Goal: Task Accomplishment & Management: Manage account settings

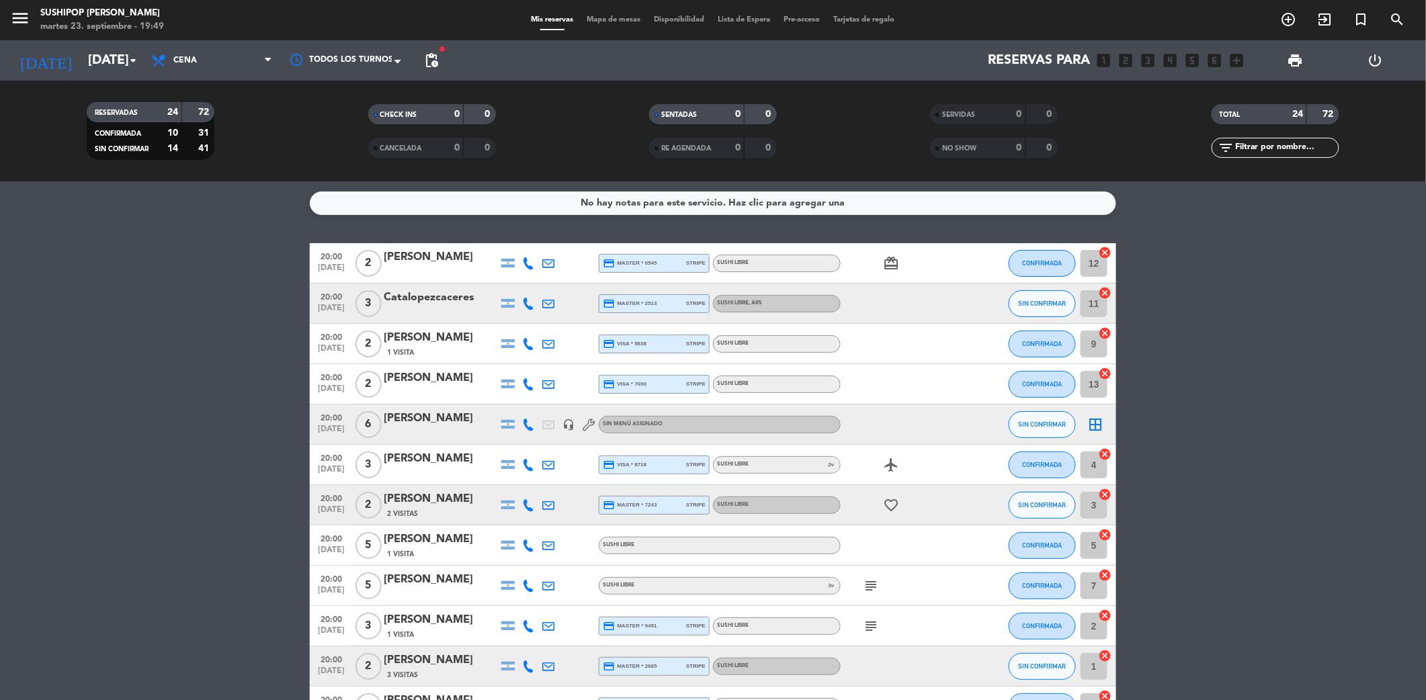
click at [587, 422] on icon at bounding box center [589, 425] width 12 height 12
click at [112, 66] on input "[DATE]" at bounding box center [166, 60] width 171 height 29
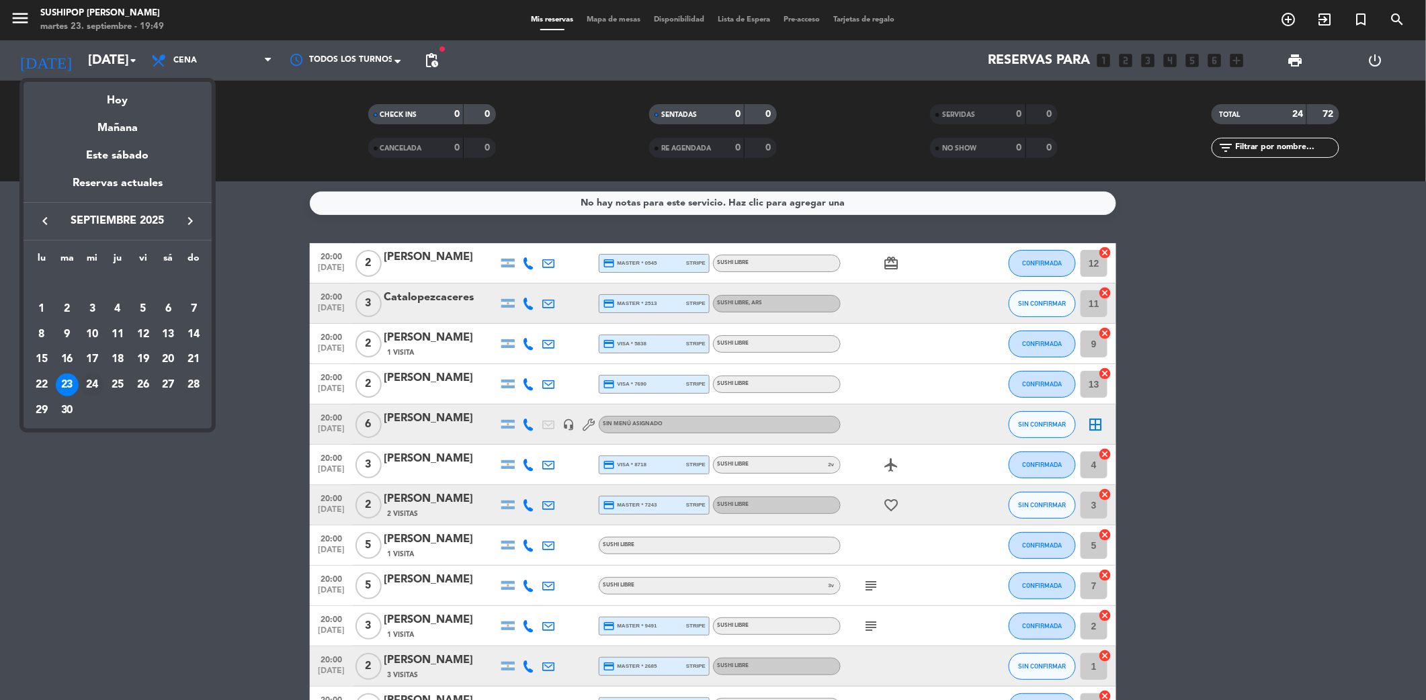
click at [90, 375] on div "24" at bounding box center [92, 385] width 23 height 23
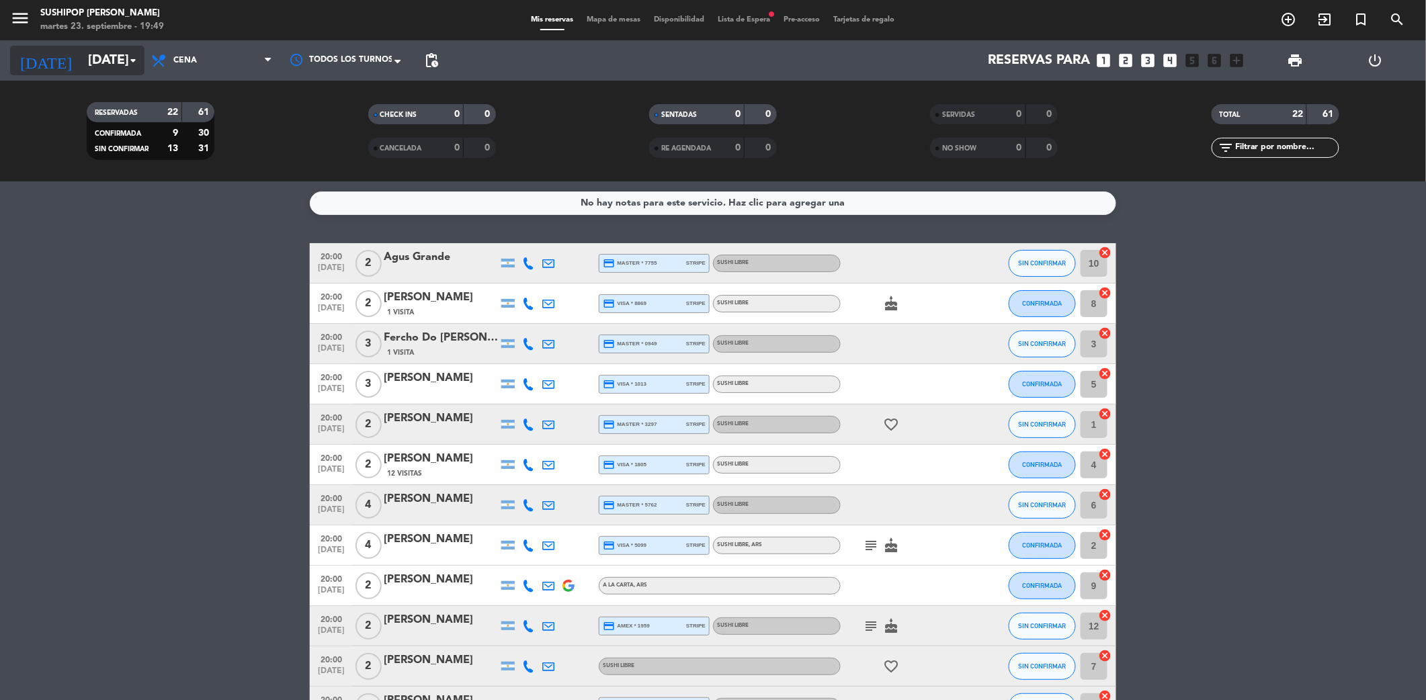
click at [85, 67] on input "[DATE]" at bounding box center [166, 60] width 171 height 29
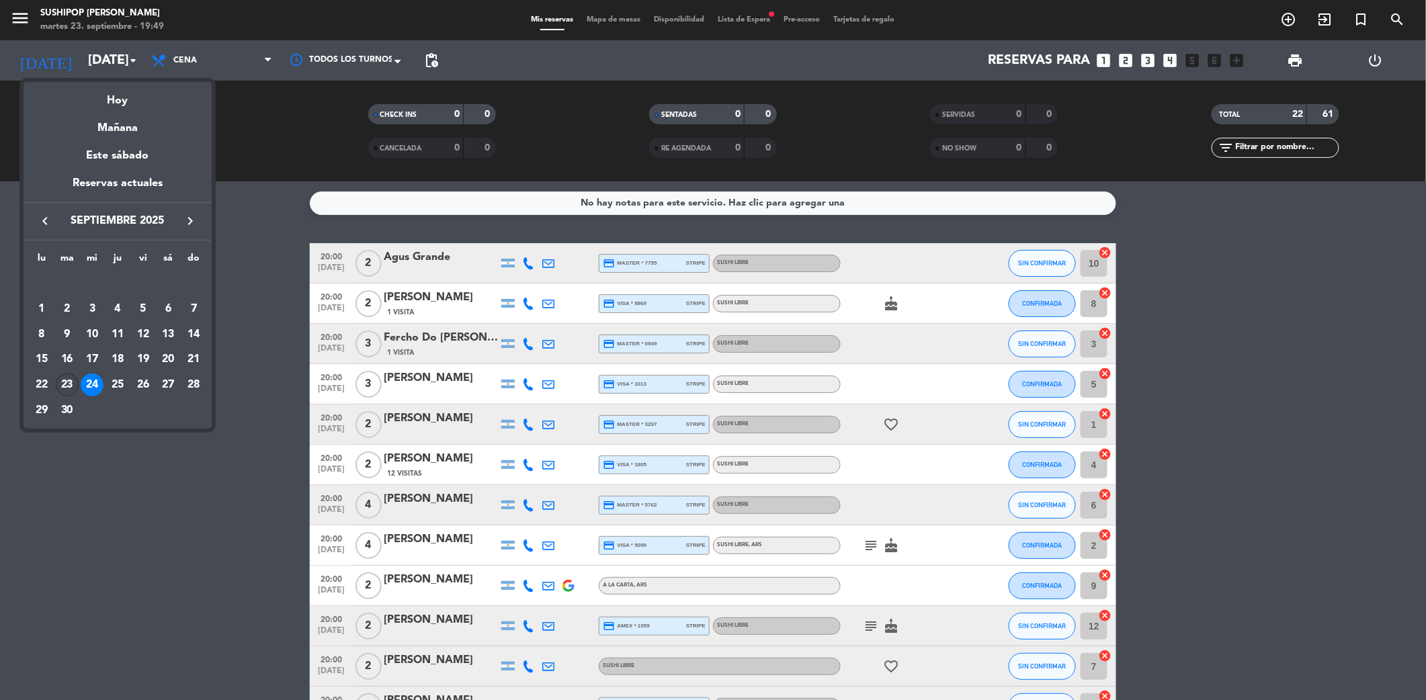
click at [65, 374] on div "23" at bounding box center [67, 385] width 23 height 23
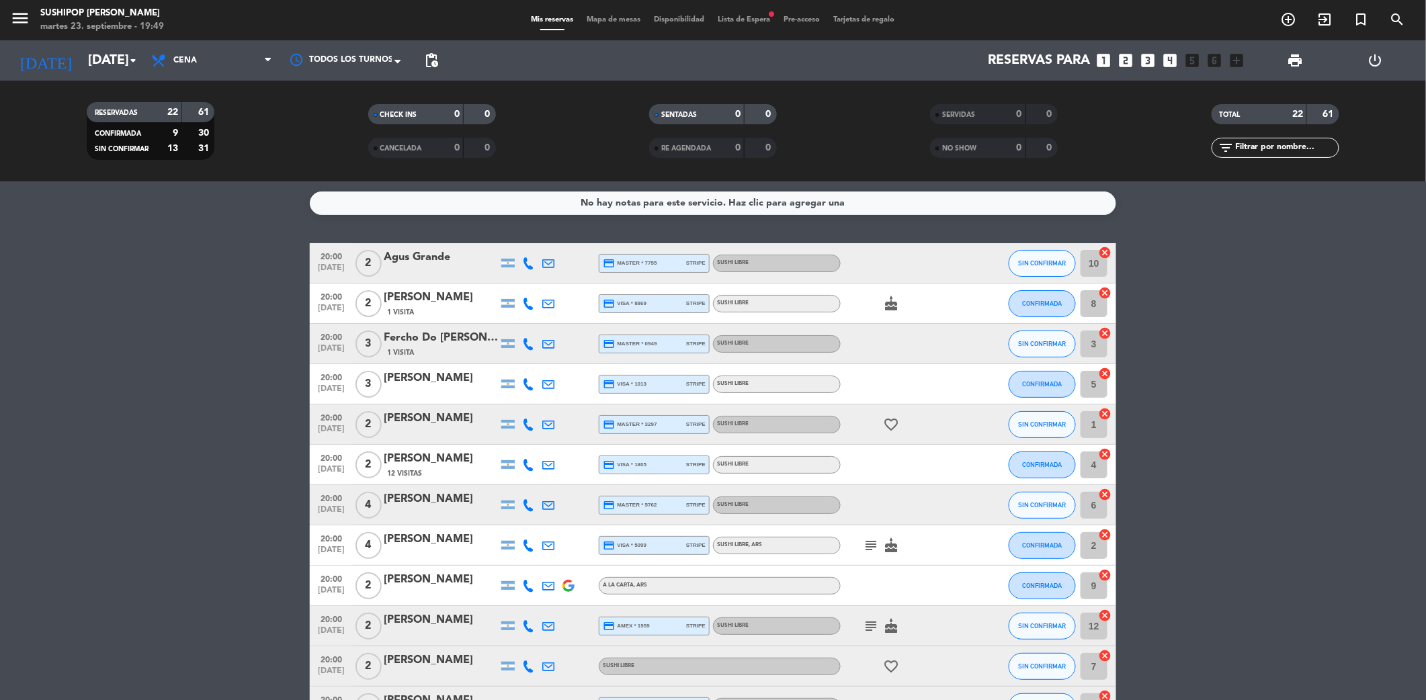
type input "[DATE]"
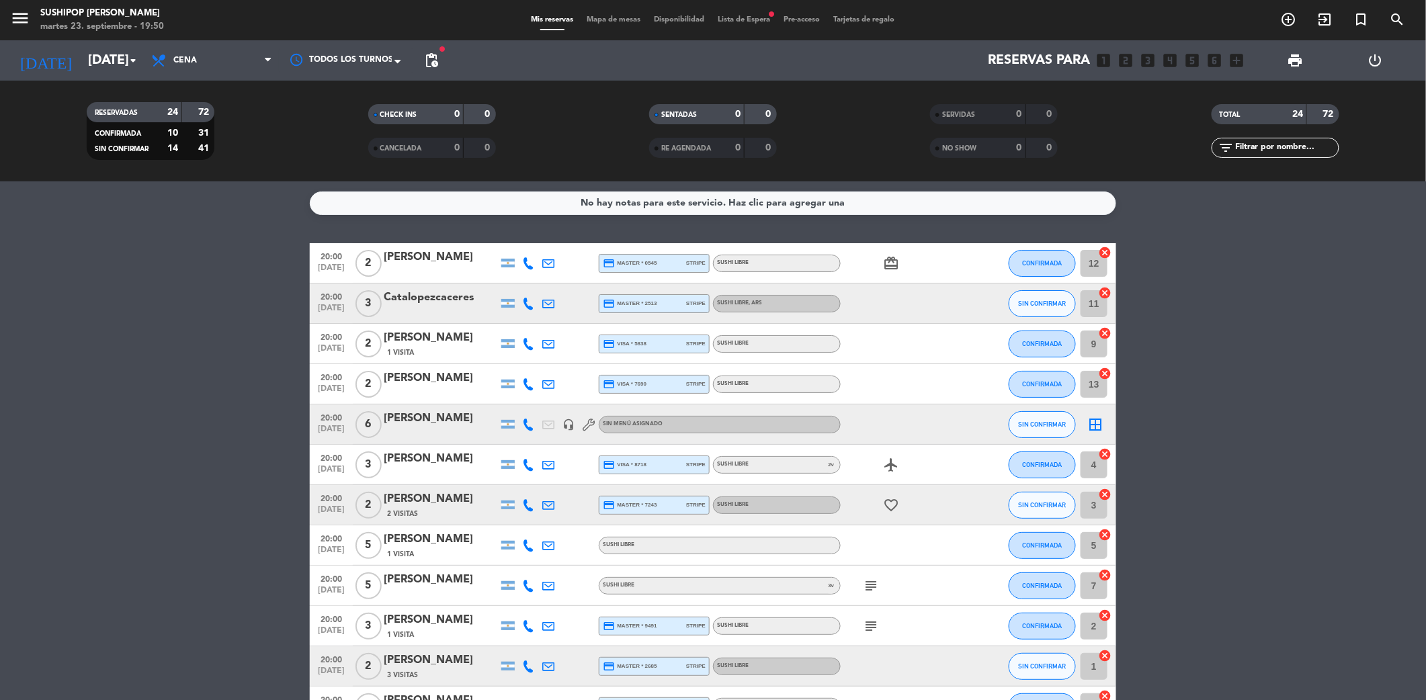
click at [763, 16] on span "Lista de Espera fiber_manual_record" at bounding box center [745, 19] width 66 height 7
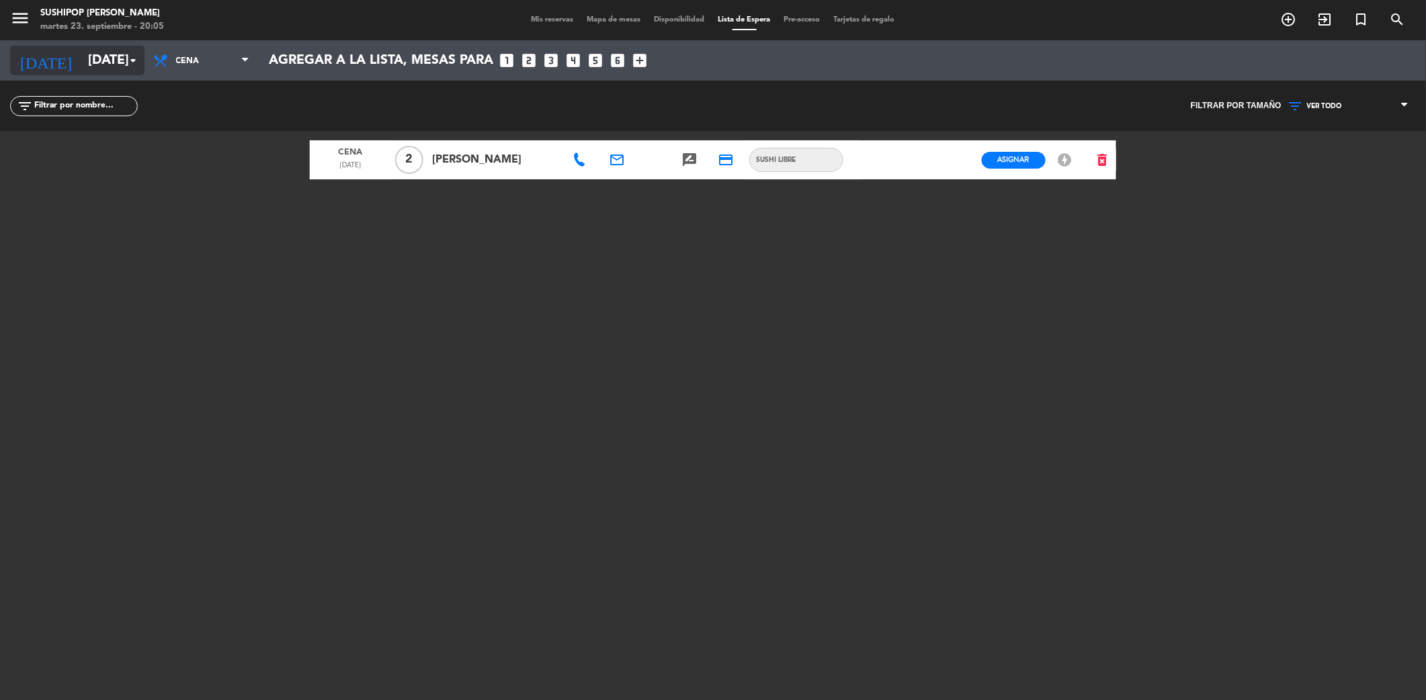
click at [103, 68] on input "[DATE]" at bounding box center [166, 60] width 171 height 29
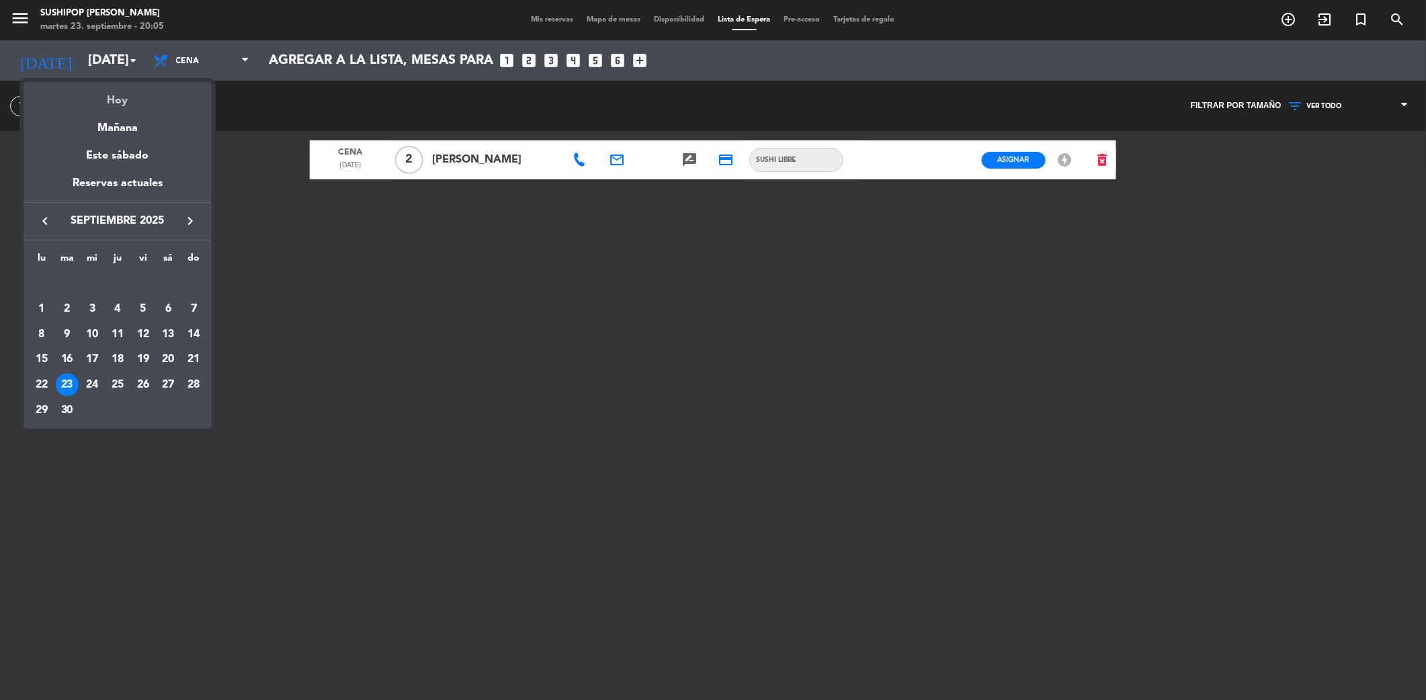
click at [116, 98] on div "Hoy" at bounding box center [118, 96] width 188 height 28
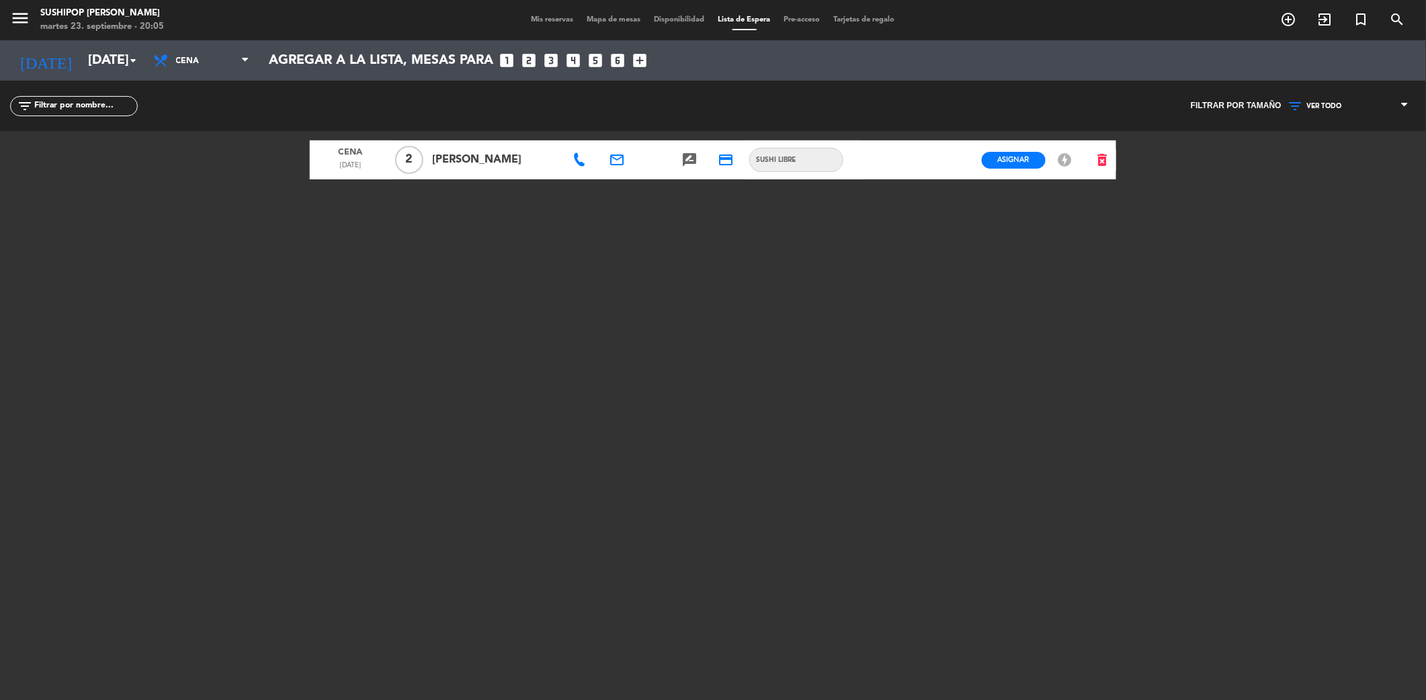
click at [531, 26] on div "Mis reservas Mapa de mesas Disponibilidad Lista de Espera Pre-acceso Tarjetas d…" at bounding box center [713, 20] width 377 height 12
click at [536, 16] on span "Mis reservas" at bounding box center [553, 19] width 56 height 7
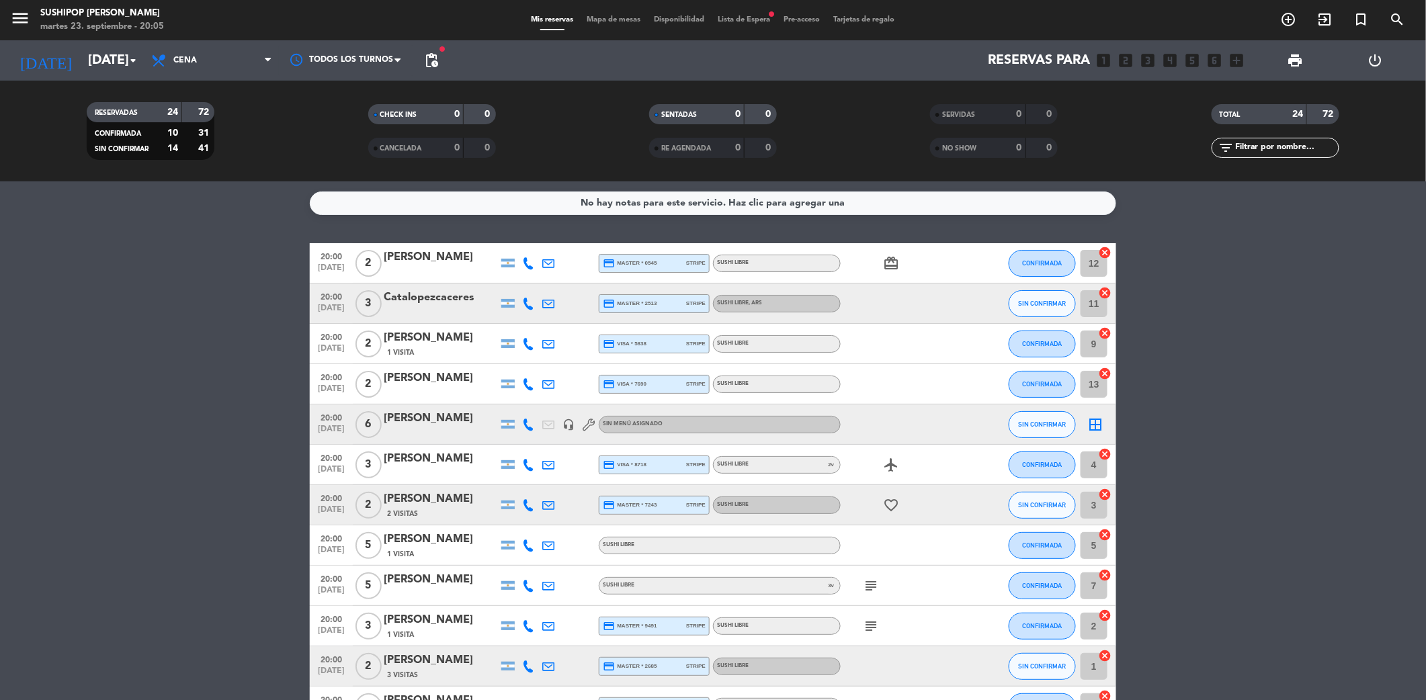
click at [864, 630] on icon "subject" at bounding box center [871, 626] width 16 height 16
click at [863, 579] on icon "subject" at bounding box center [871, 586] width 16 height 16
click at [861, 579] on span "subject Hay dos reservas a mi nombre, si pueden poner las mesas juntas" at bounding box center [871, 586] width 20 height 16
click at [745, 23] on span "Lista de Espera fiber_manual_record" at bounding box center [745, 19] width 66 height 7
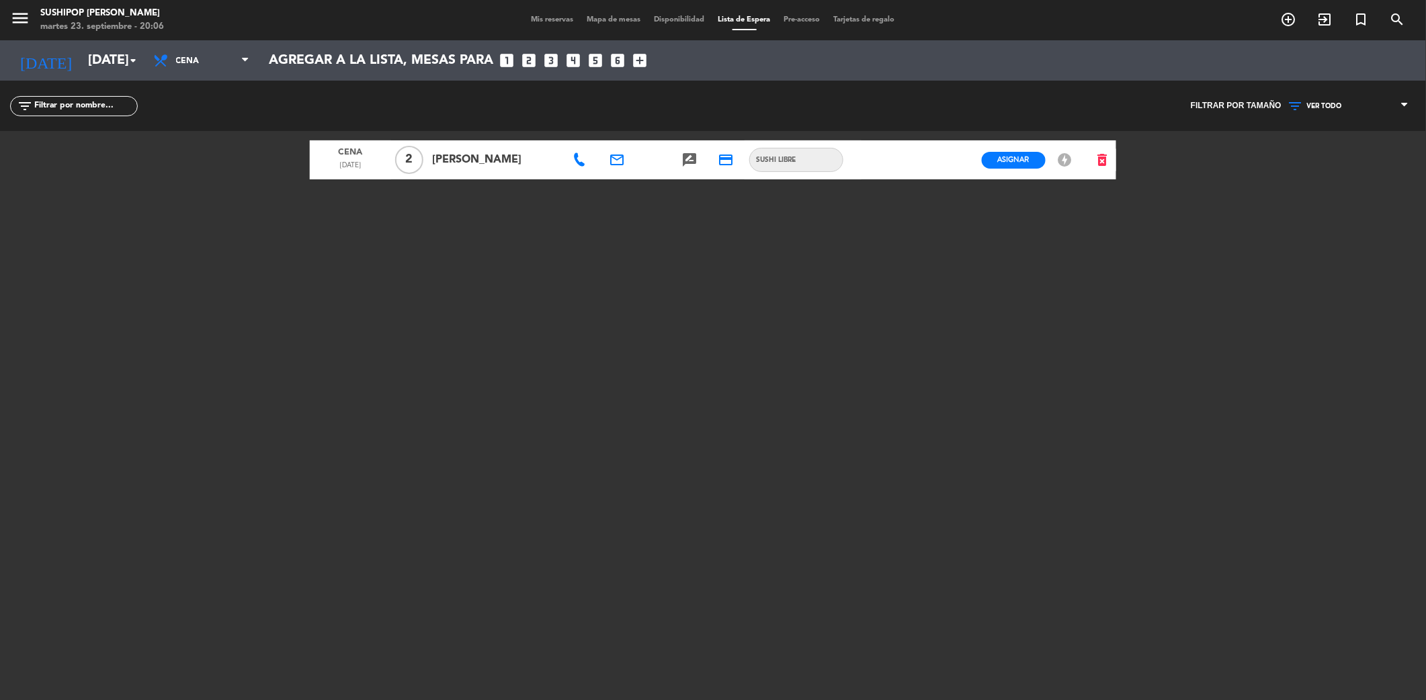
click at [547, 19] on span "Mis reservas" at bounding box center [553, 19] width 56 height 7
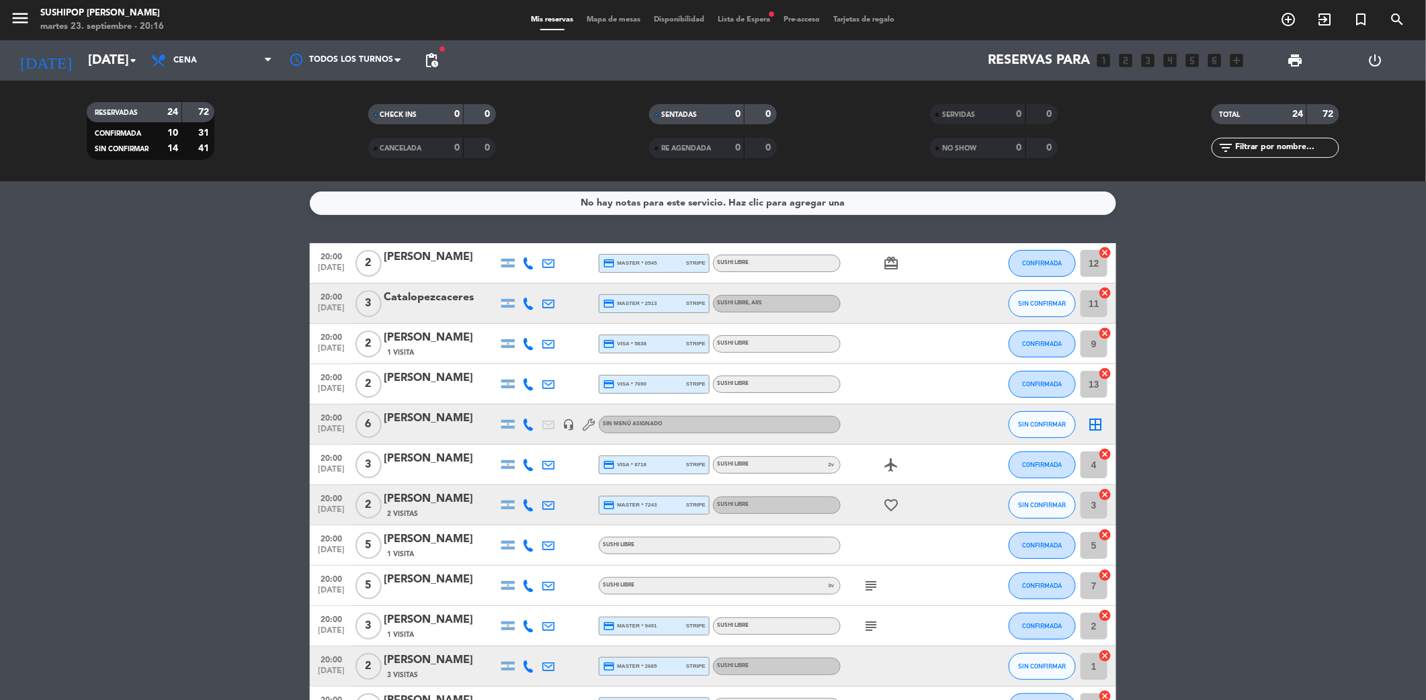
click at [430, 63] on span "pending_actions" at bounding box center [431, 60] width 16 height 16
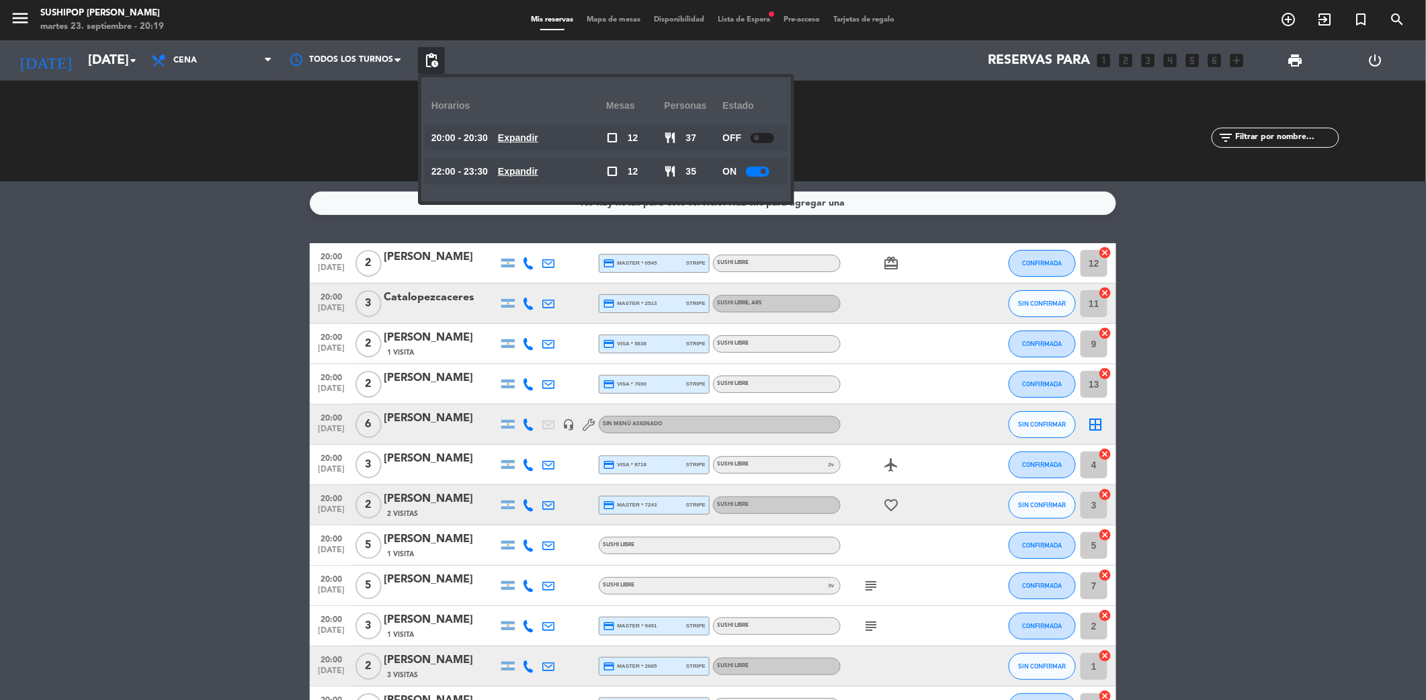
drag, startPoint x: 210, startPoint y: 179, endPoint x: 237, endPoint y: 173, distance: 27.4
click at [211, 179] on div "RESERVADAS 24 72 CONFIRMADA 10 31 SIN CONFIRMAR 14 41 CHECK INS 0 0 CANCELADA 0…" at bounding box center [713, 131] width 1426 height 101
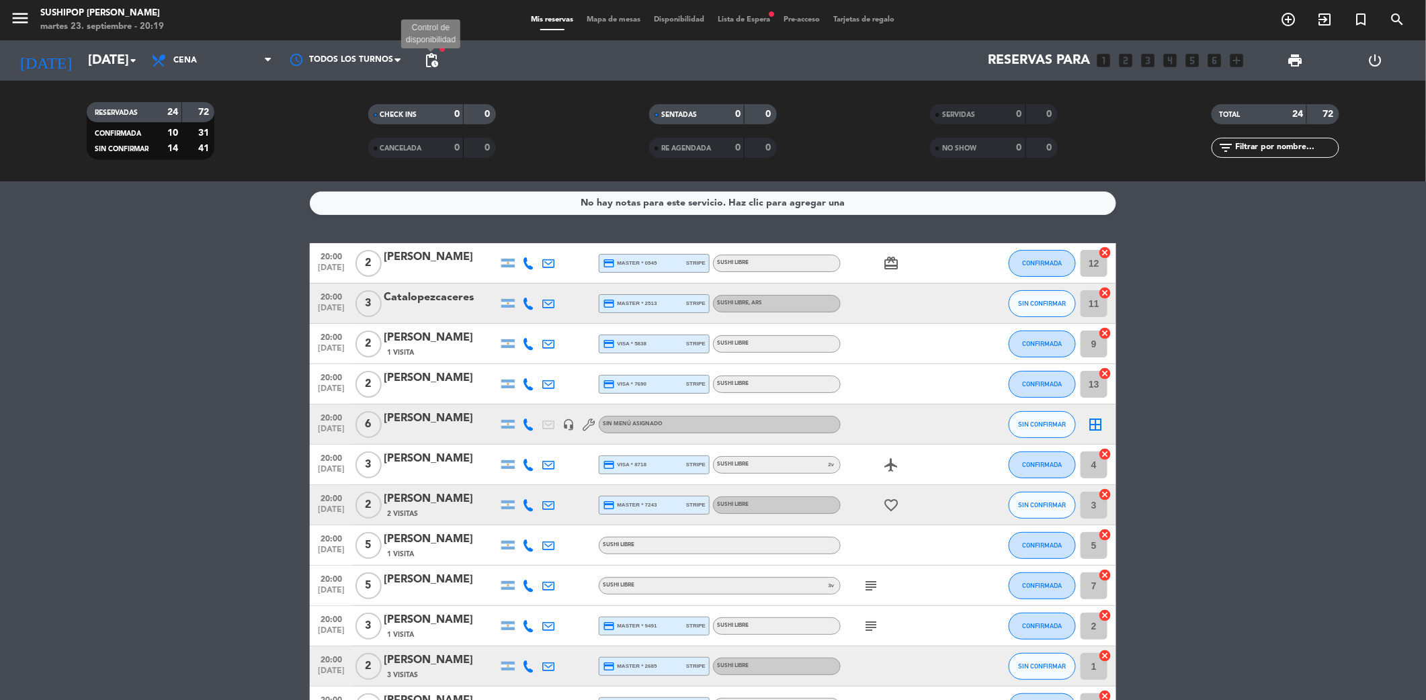
click at [425, 56] on span "pending_actions" at bounding box center [431, 60] width 16 height 16
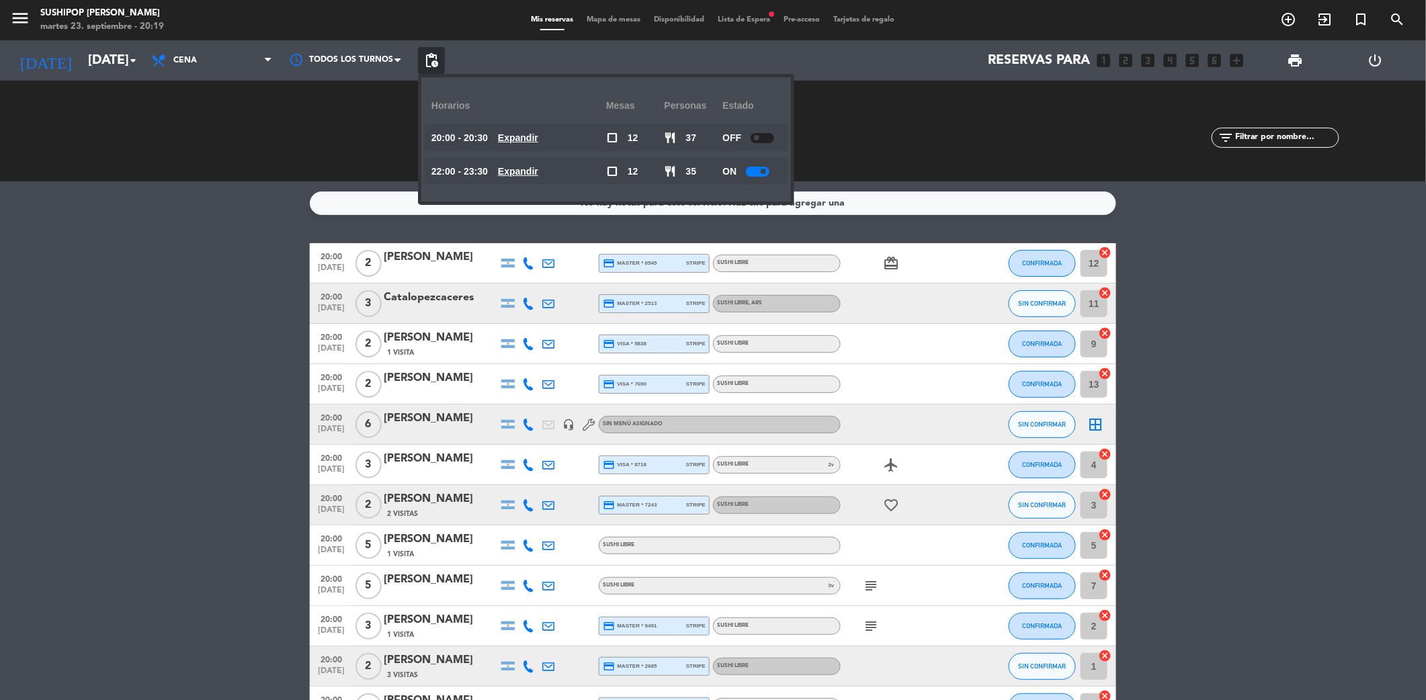
click at [837, 143] on div "SENTADAS 0 0 RE AGENDADA 0 0" at bounding box center [713, 131] width 281 height 74
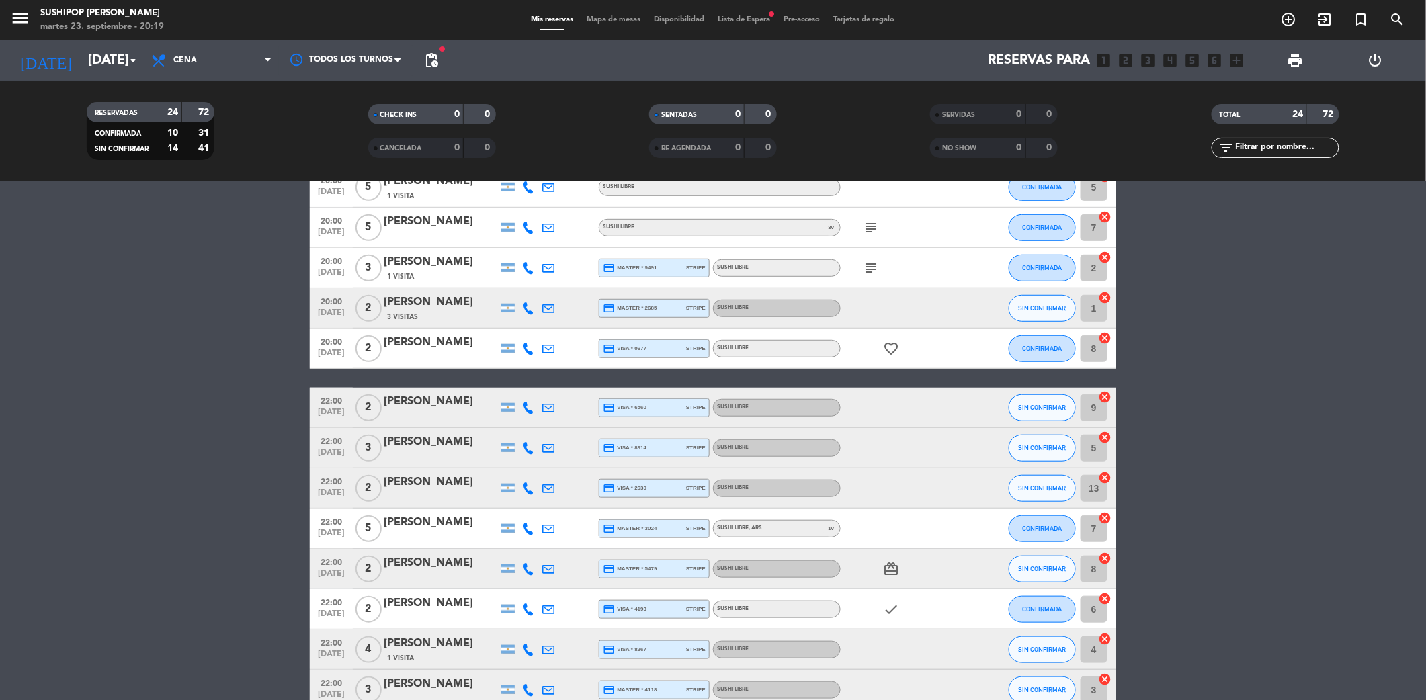
scroll to position [538, 0]
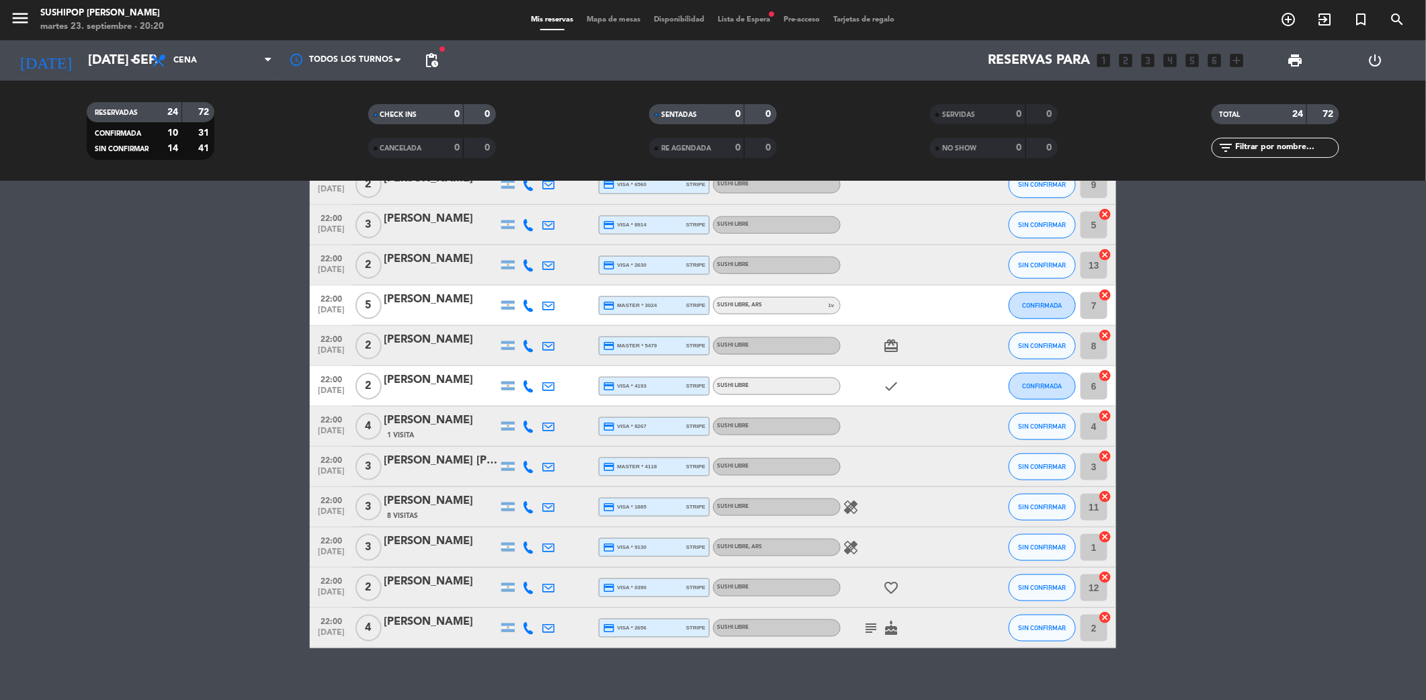
scroll to position [595, 0]
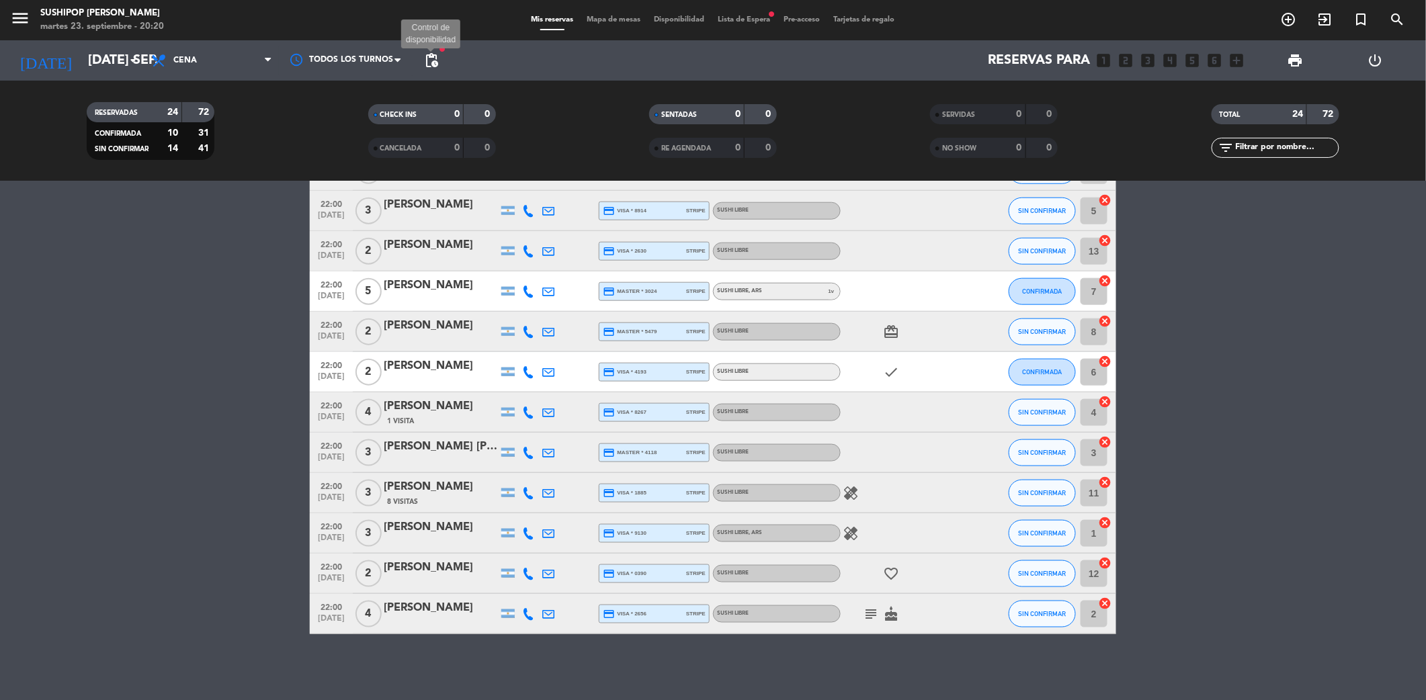
click at [429, 62] on span "pending_actions" at bounding box center [431, 60] width 16 height 16
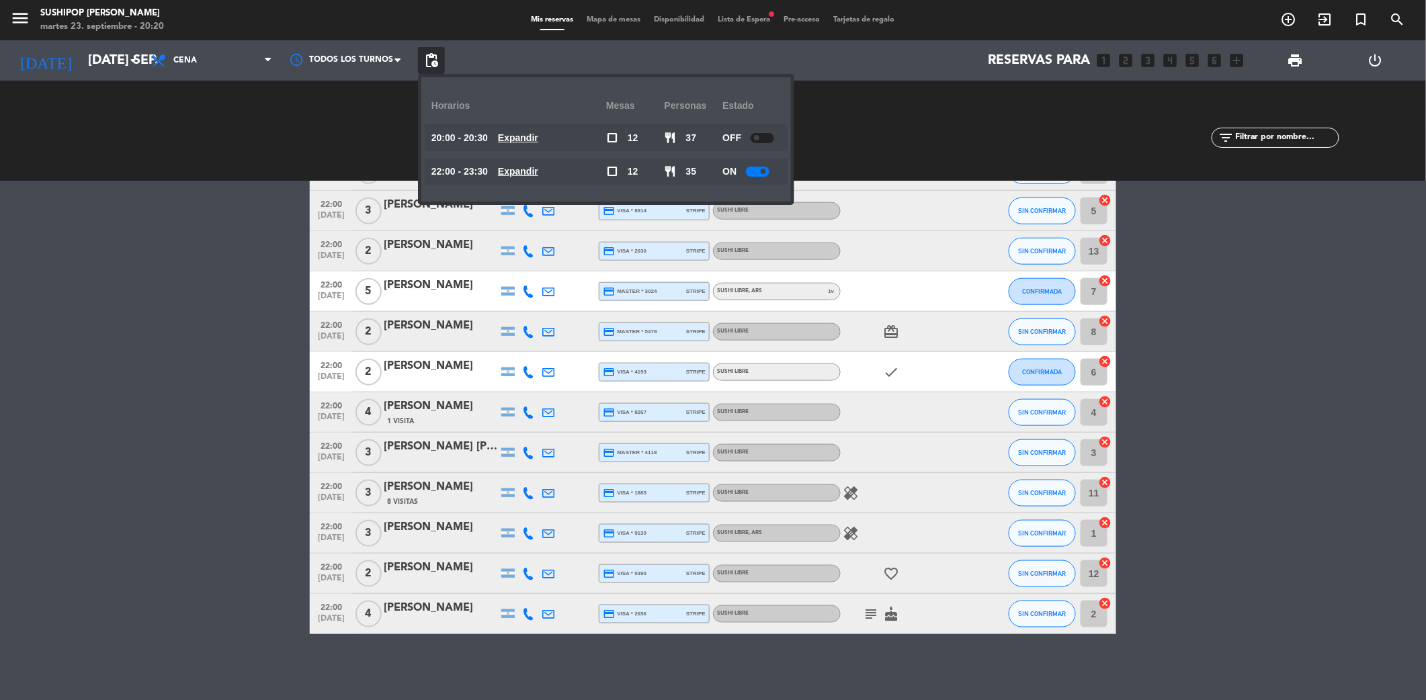
click at [429, 62] on span "pending_actions" at bounding box center [431, 60] width 16 height 16
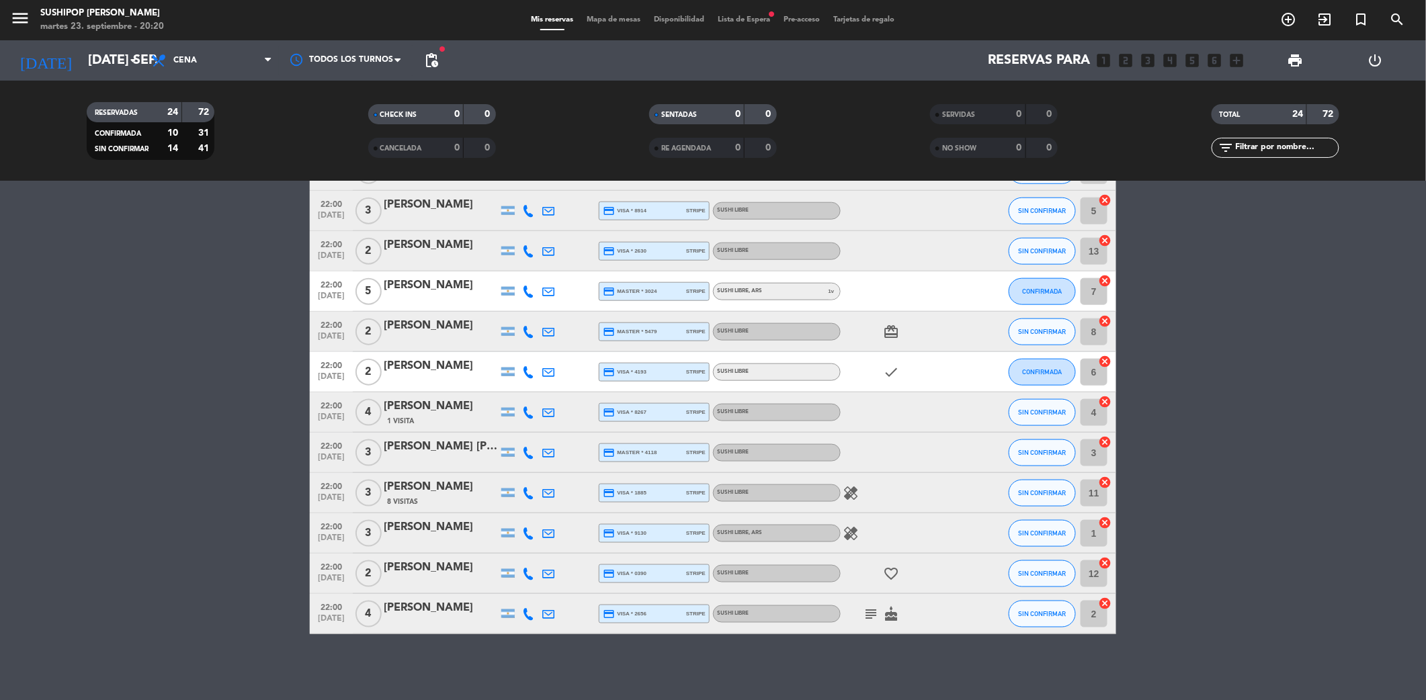
click at [866, 609] on icon "subject" at bounding box center [871, 614] width 16 height 16
click at [875, 613] on icon "subject" at bounding box center [871, 614] width 16 height 16
click at [896, 617] on icon "cake" at bounding box center [891, 614] width 16 height 16
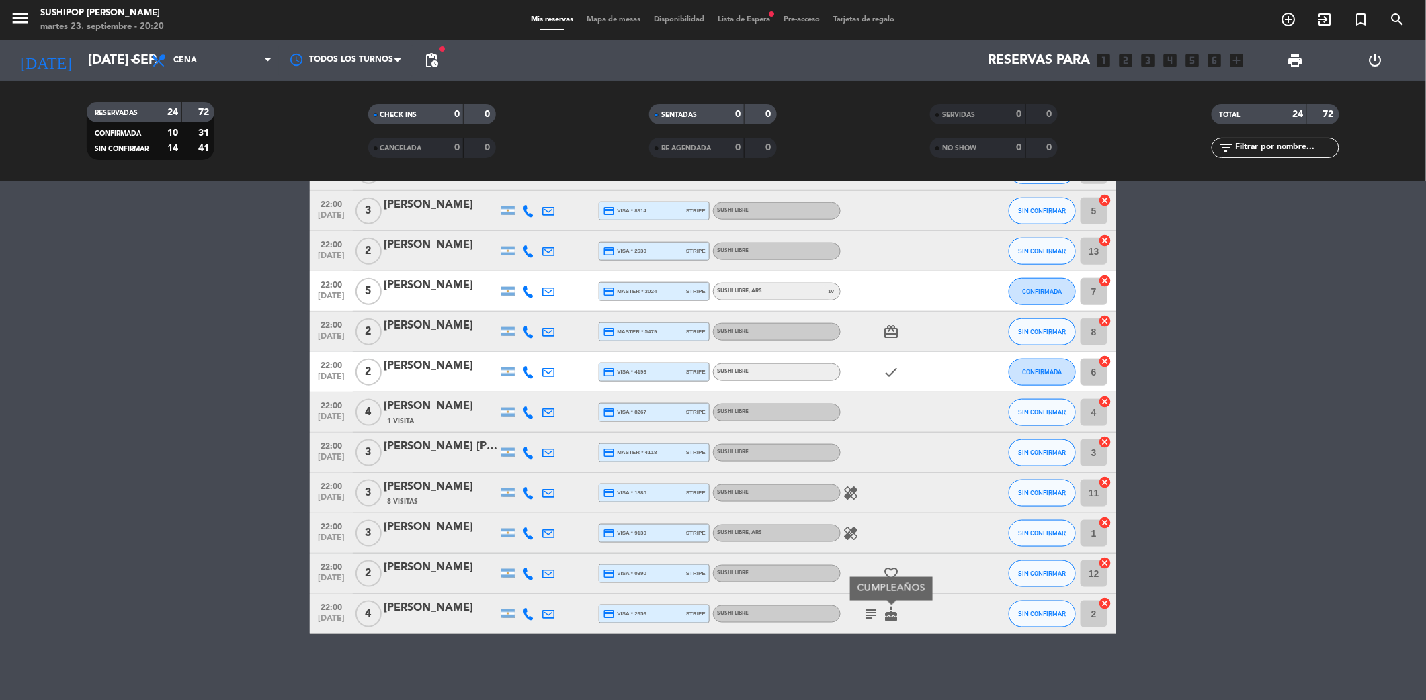
click at [896, 617] on icon "cake" at bounding box center [891, 614] width 16 height 16
click at [427, 60] on span "pending_actions" at bounding box center [431, 60] width 16 height 16
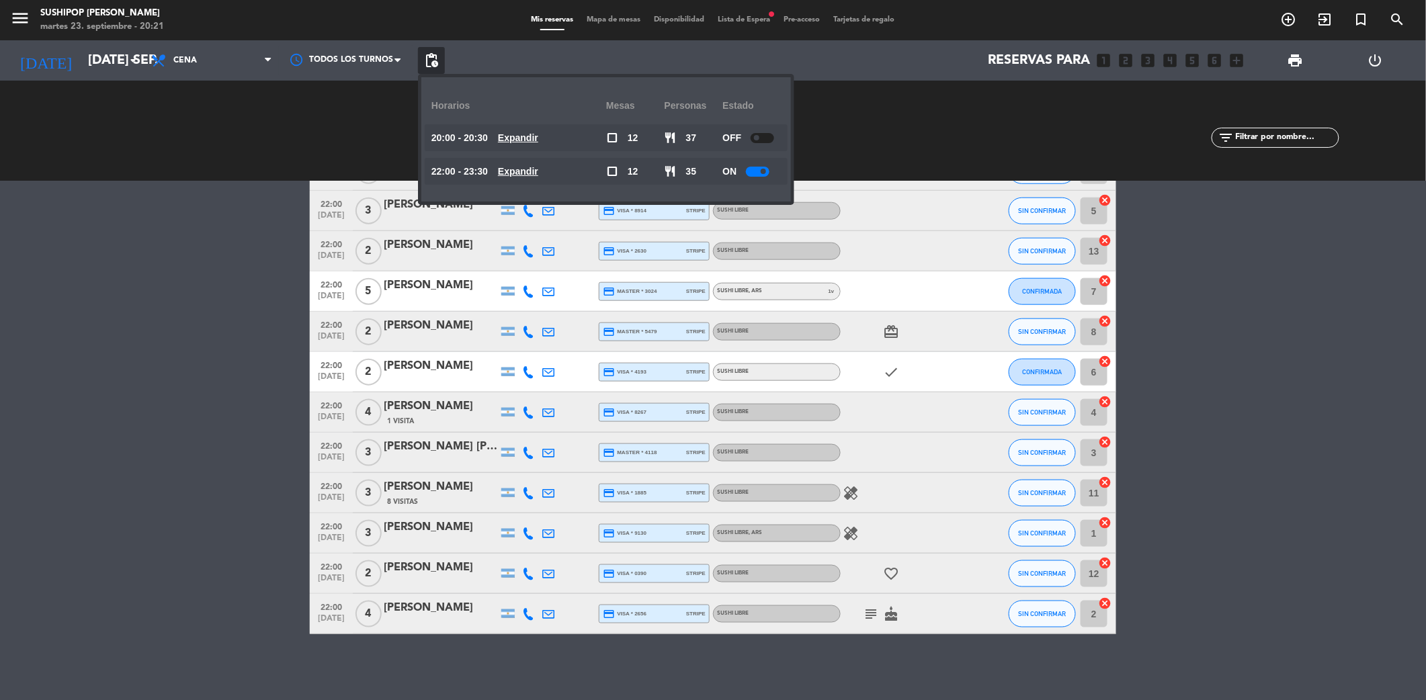
click at [754, 170] on div at bounding box center [758, 172] width 24 height 10
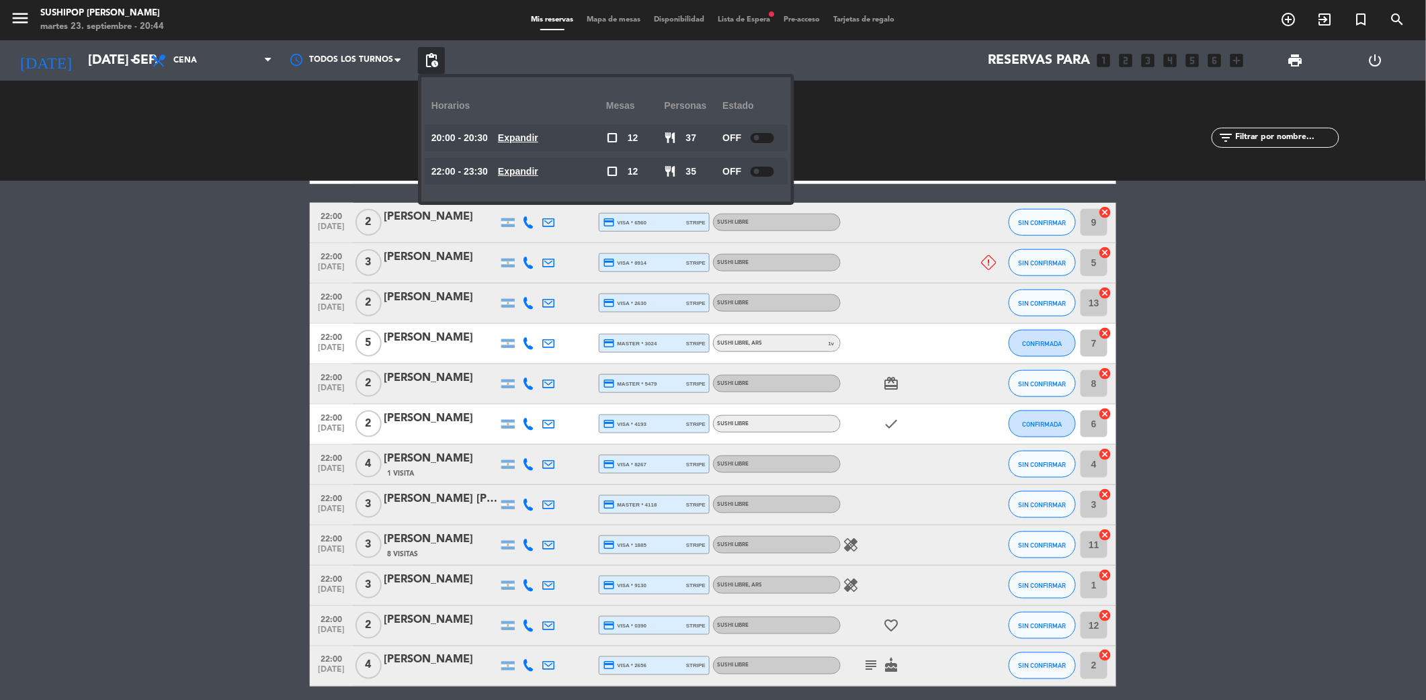
scroll to position [648, 0]
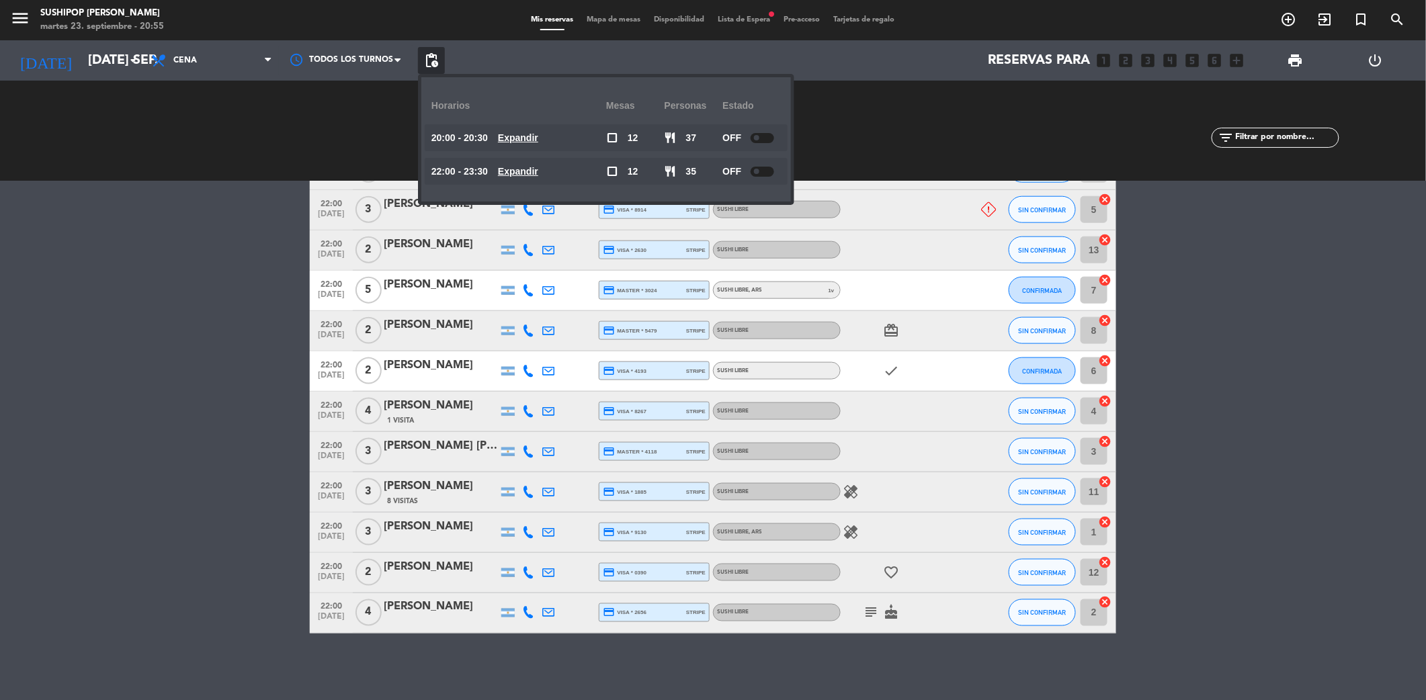
click at [443, 50] on span "pending_actions" at bounding box center [431, 60] width 27 height 27
click at [735, 22] on span "Lista de Espera fiber_manual_record" at bounding box center [745, 19] width 66 height 7
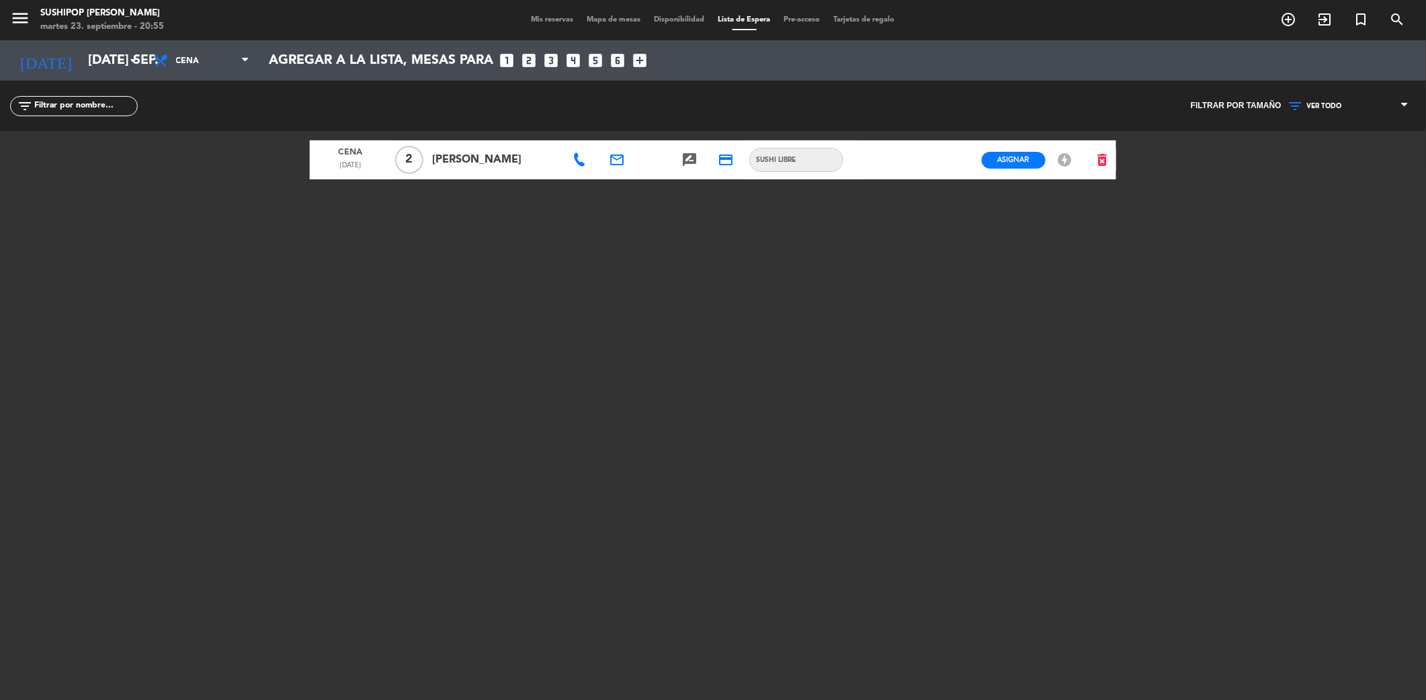
click at [534, 23] on span "Mis reservas" at bounding box center [553, 19] width 56 height 7
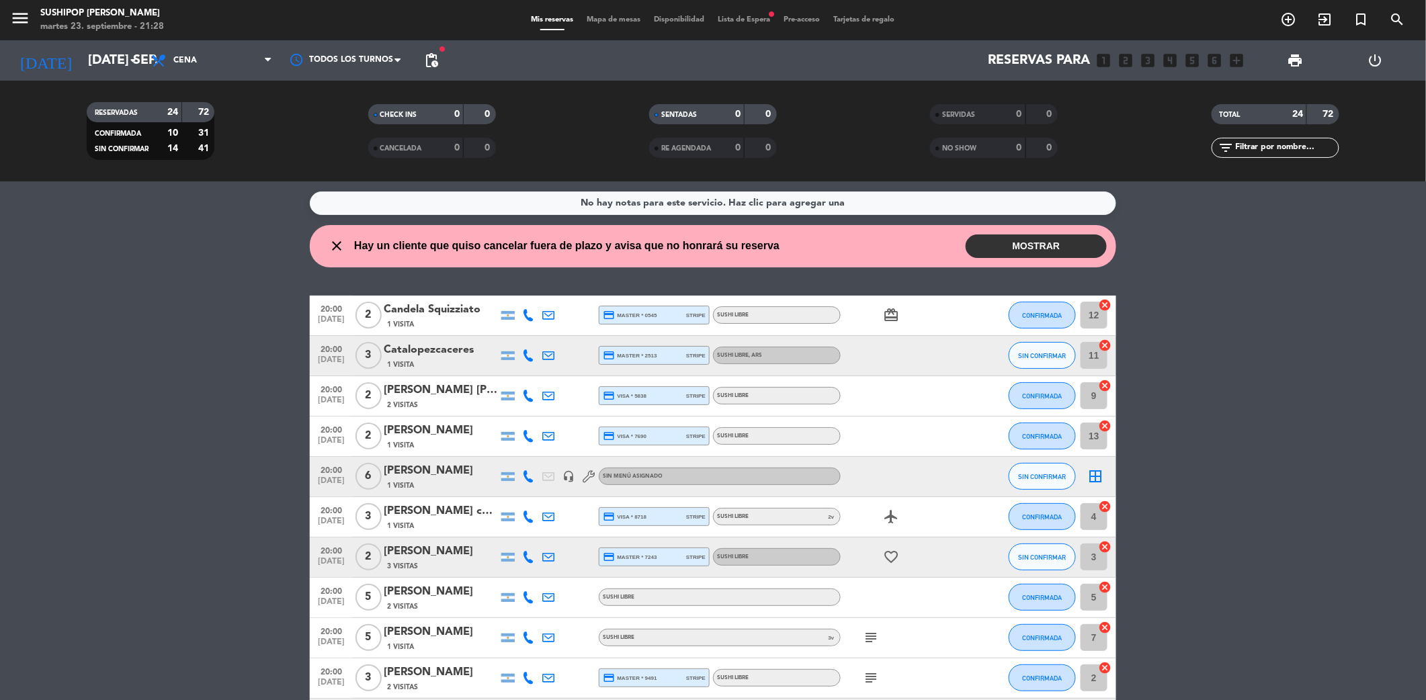
click at [1048, 243] on button "MOSTRAR" at bounding box center [1036, 247] width 141 height 24
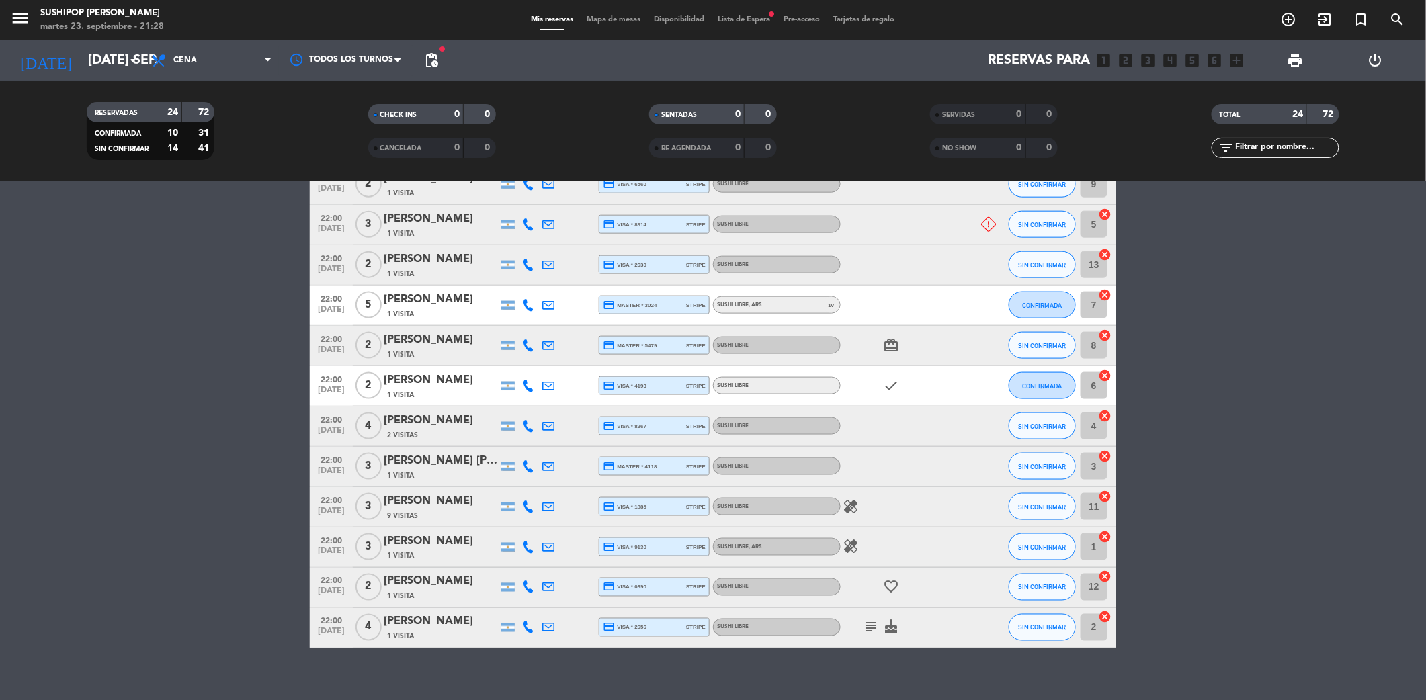
scroll to position [712, 0]
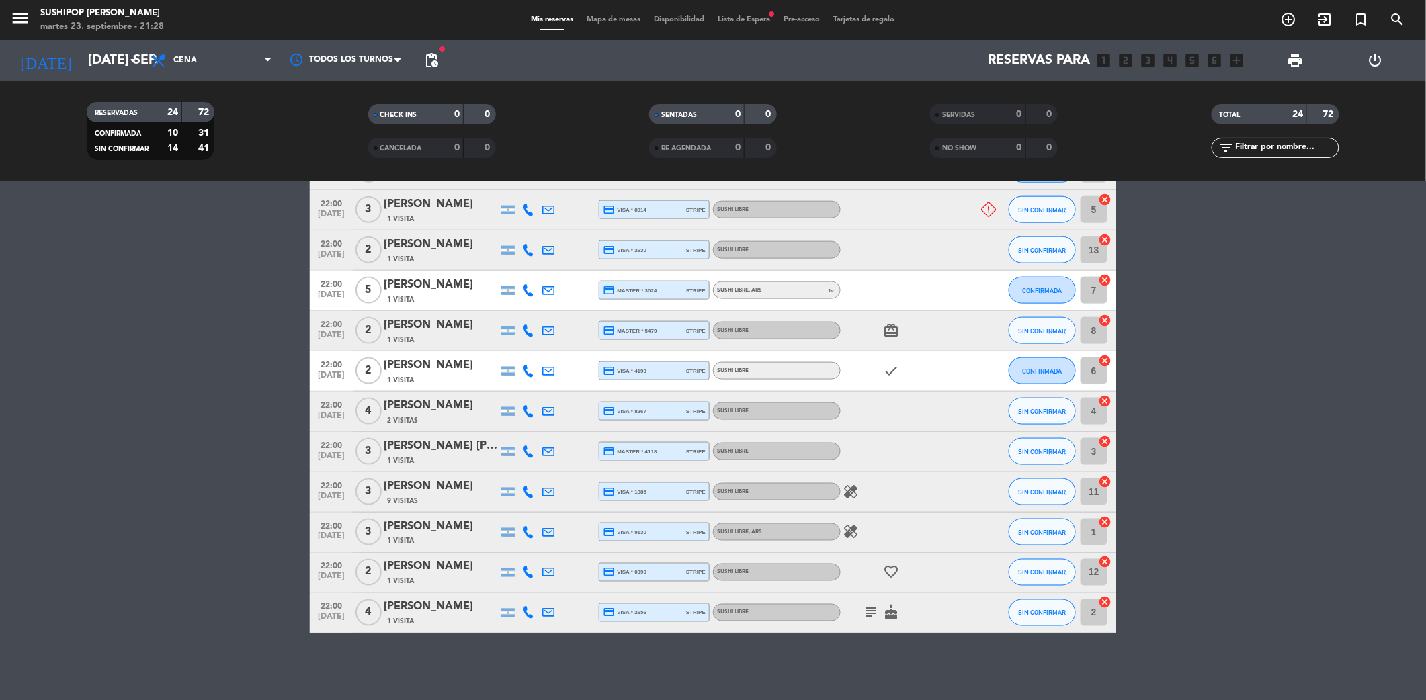
click at [855, 534] on icon "healing" at bounding box center [851, 532] width 16 height 16
click at [845, 496] on div "sin gluten" at bounding box center [851, 508] width 59 height 24
click at [845, 495] on icon "healing" at bounding box center [851, 492] width 16 height 16
drag, startPoint x: 845, startPoint y: 495, endPoint x: 904, endPoint y: 516, distance: 62.3
click at [904, 516] on div "healing" at bounding box center [901, 533] width 121 height 40
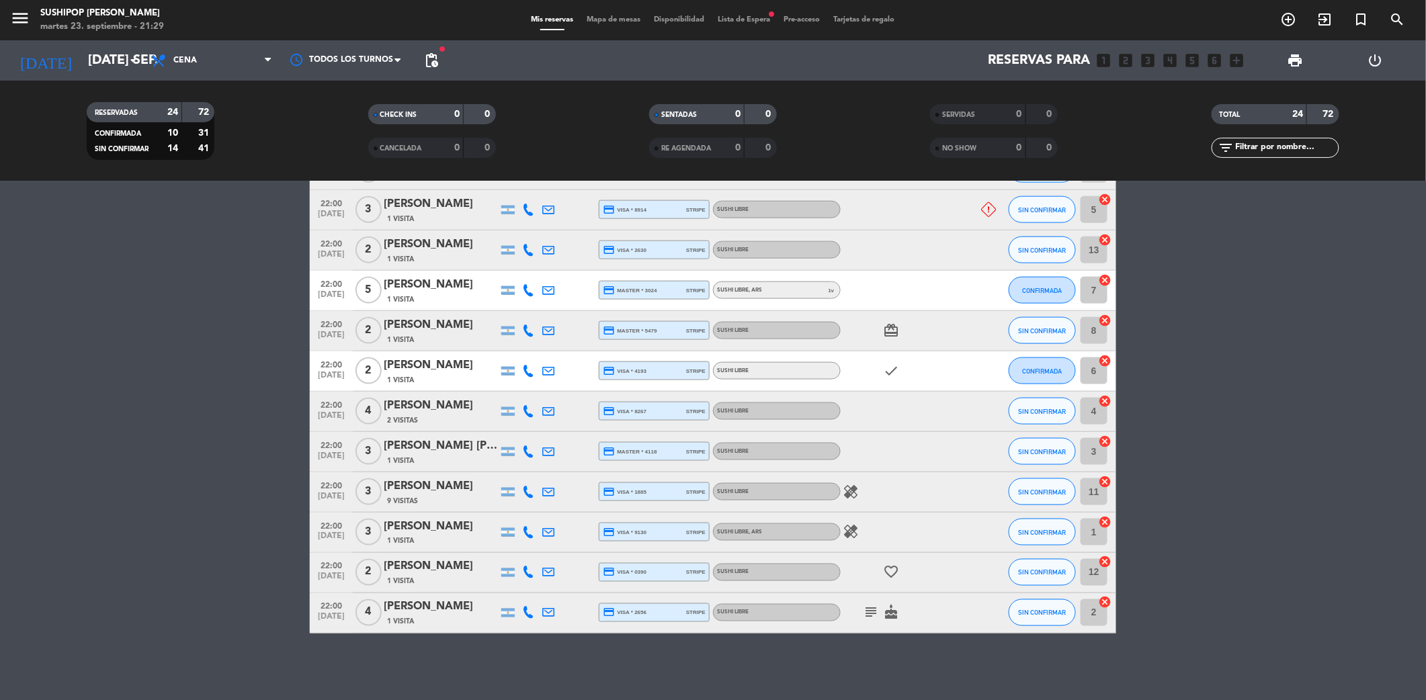
click at [867, 611] on icon "subject" at bounding box center [871, 613] width 16 height 16
drag, startPoint x: 947, startPoint y: 473, endPoint x: 939, endPoint y: 468, distance: 8.8
click at [943, 468] on div "20:00 sep. 23 2 Candela Squizziato 1 Visita credit_card master * 0545 stripe SU…" at bounding box center [713, 140] width 806 height 986
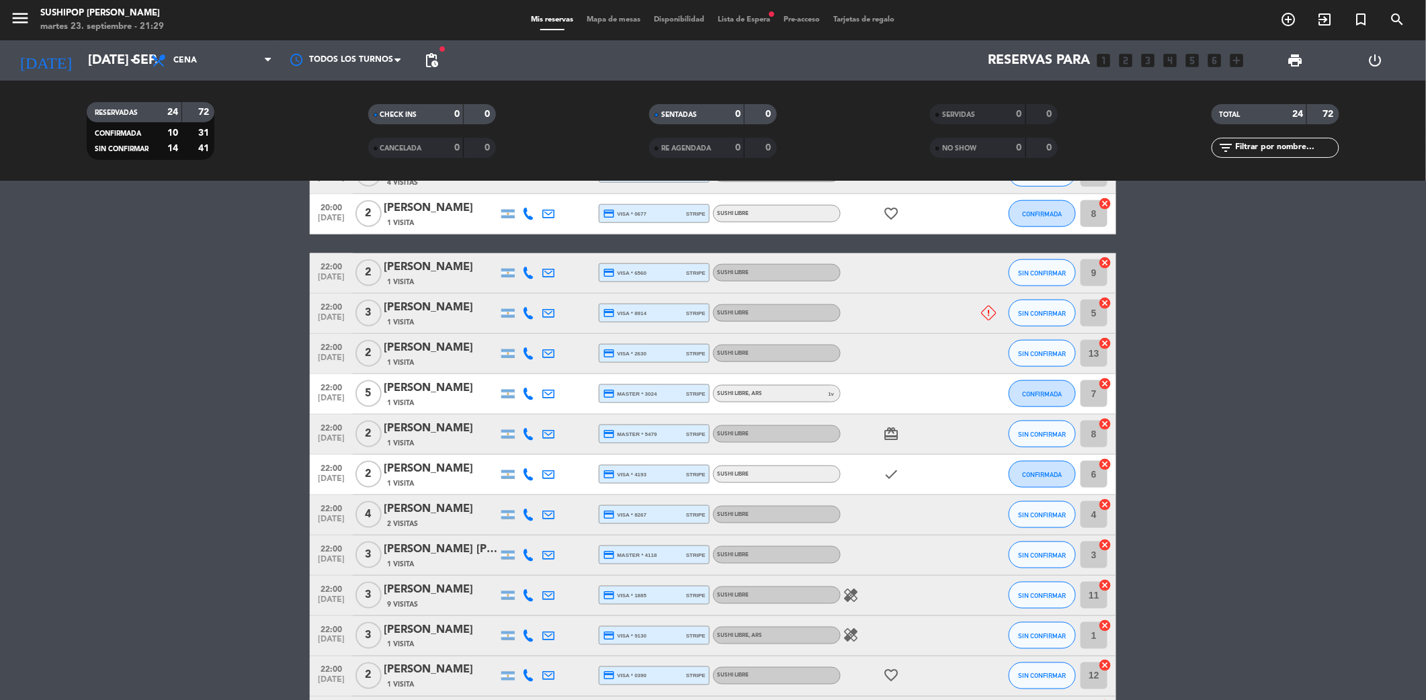
scroll to position [443, 0]
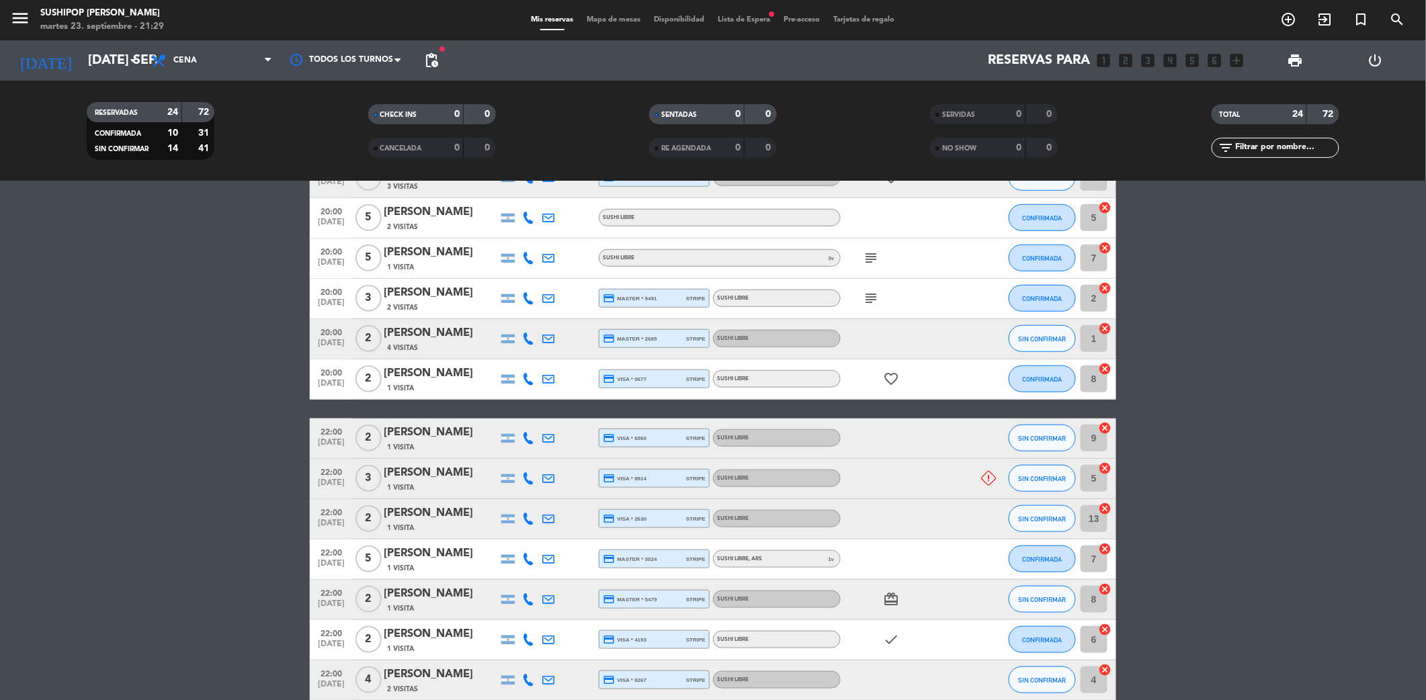
click at [165, 460] on bookings-row "20:00 sep. 23 2 Candela Squizziato 1 Visita credit_card master * 0545 stripe SU…" at bounding box center [713, 409] width 1426 height 986
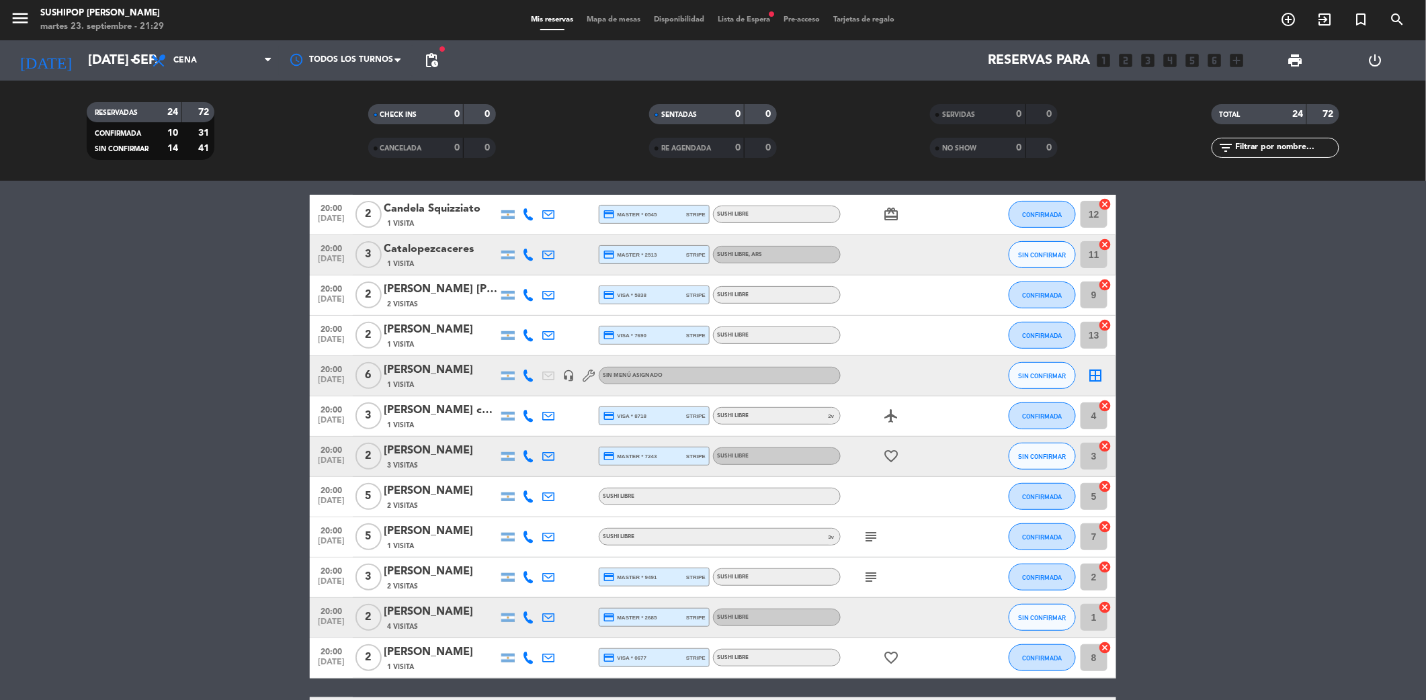
scroll to position [0, 0]
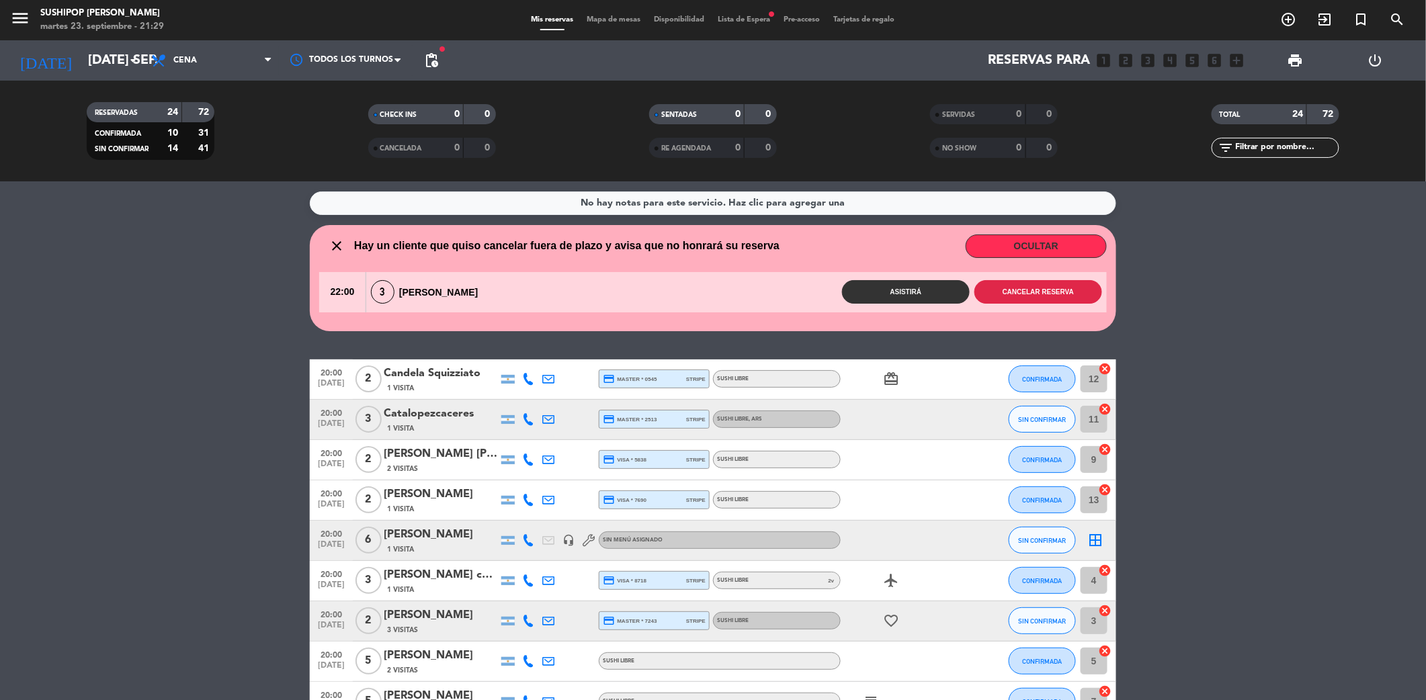
click at [1009, 296] on button "Cancelar reserva" at bounding box center [1038, 292] width 128 height 24
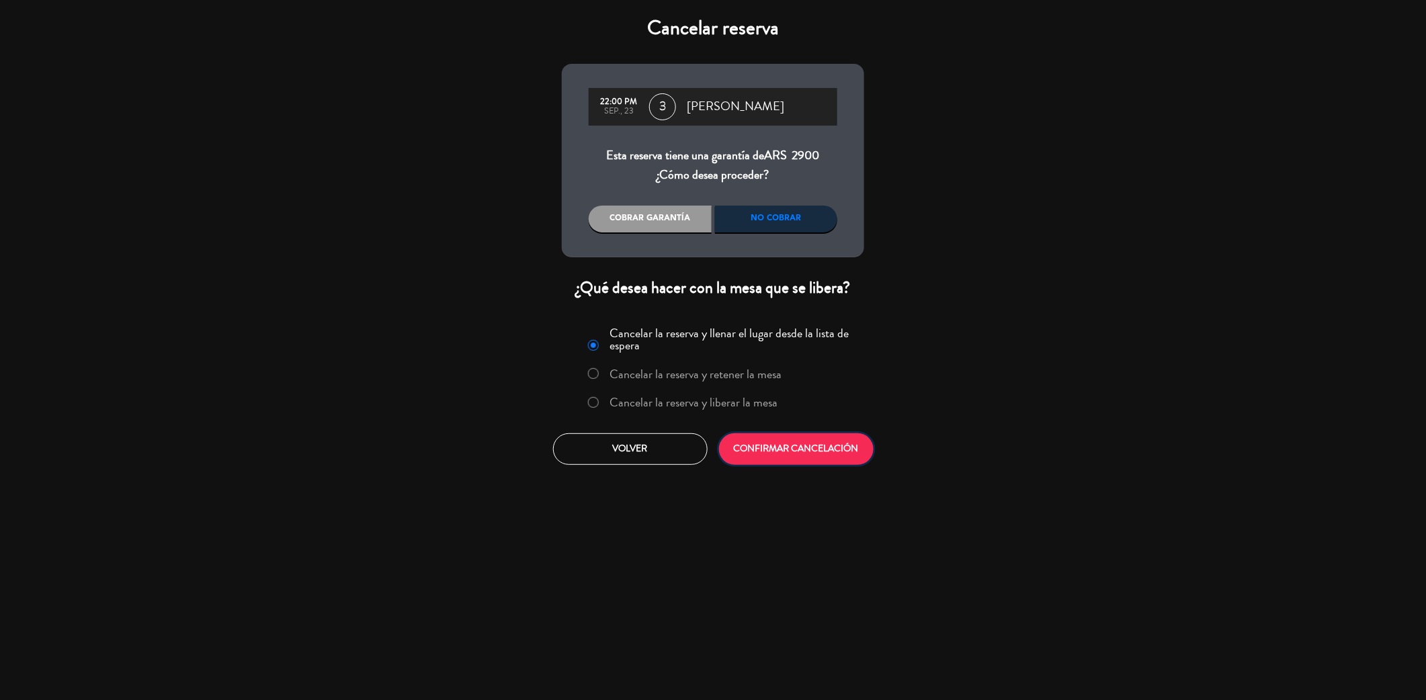
click at [796, 460] on button "CONFIRMAR CANCELACIÓN" at bounding box center [796, 449] width 155 height 32
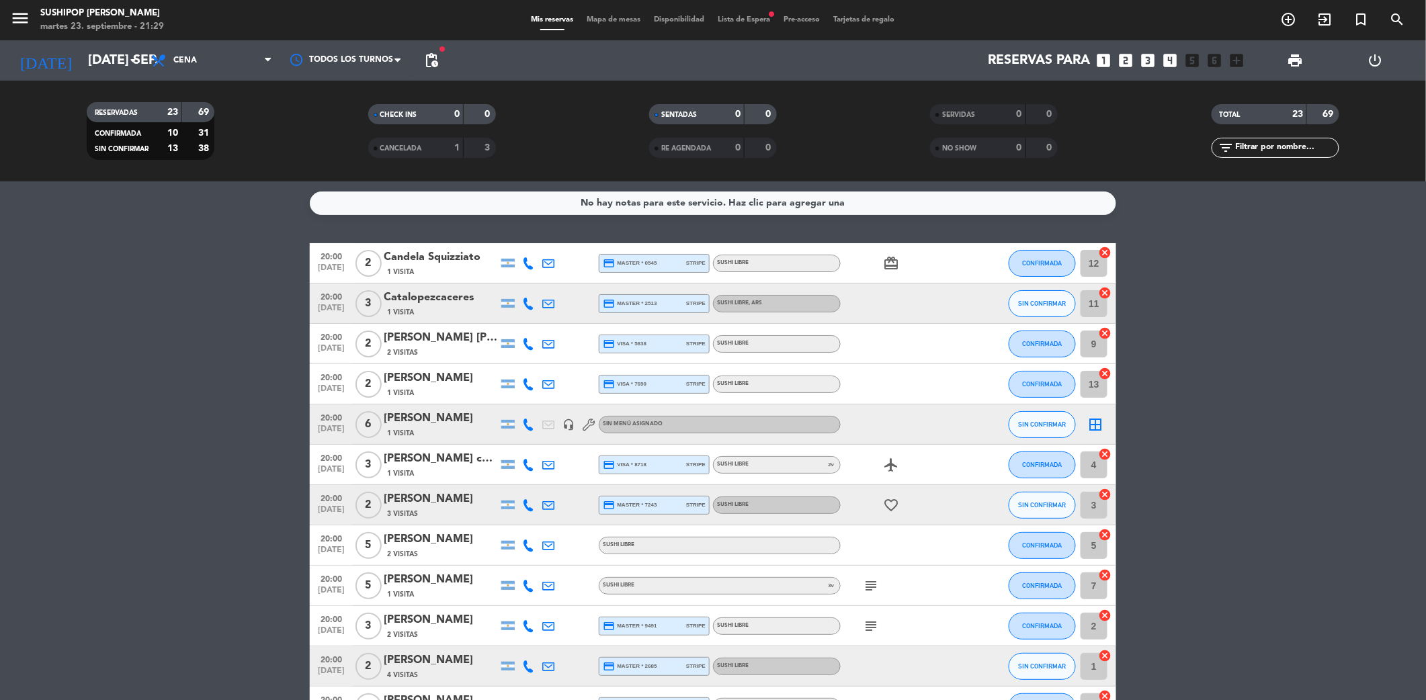
click at [728, 19] on span "Lista de Espera fiber_manual_record" at bounding box center [745, 19] width 66 height 7
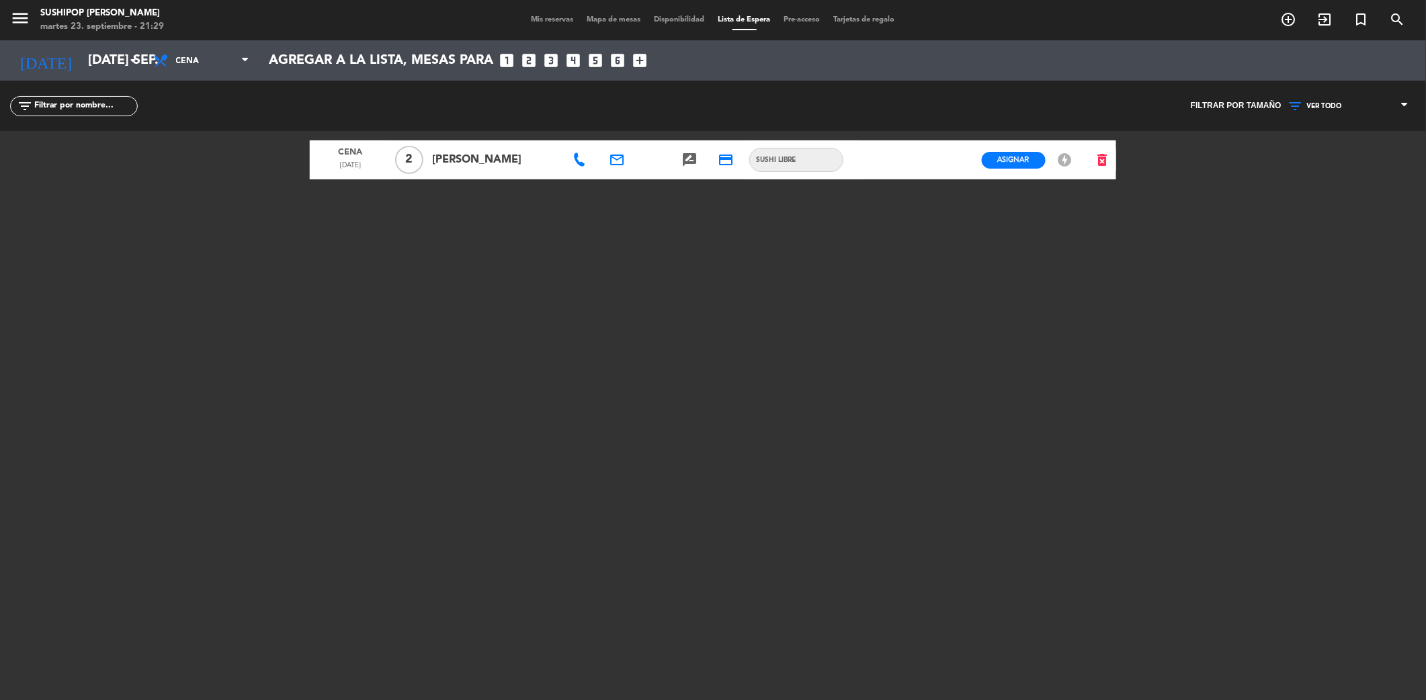
click at [544, 28] on div "menu Sushipop Izakaya - Goyena martes 23. septiembre - 21:29 Mis reservas Mapa …" at bounding box center [713, 20] width 1426 height 40
click at [548, 30] on div "menu Sushipop Izakaya - Goyena martes 23. septiembre - 21:29 Mis reservas Mapa …" at bounding box center [713, 20] width 1426 height 40
click at [549, 27] on div "menu Sushipop Izakaya - Goyena martes 23. septiembre - 21:29 Mis reservas Mapa …" at bounding box center [713, 20] width 1426 height 40
click at [551, 20] on span "Mis reservas" at bounding box center [553, 19] width 56 height 7
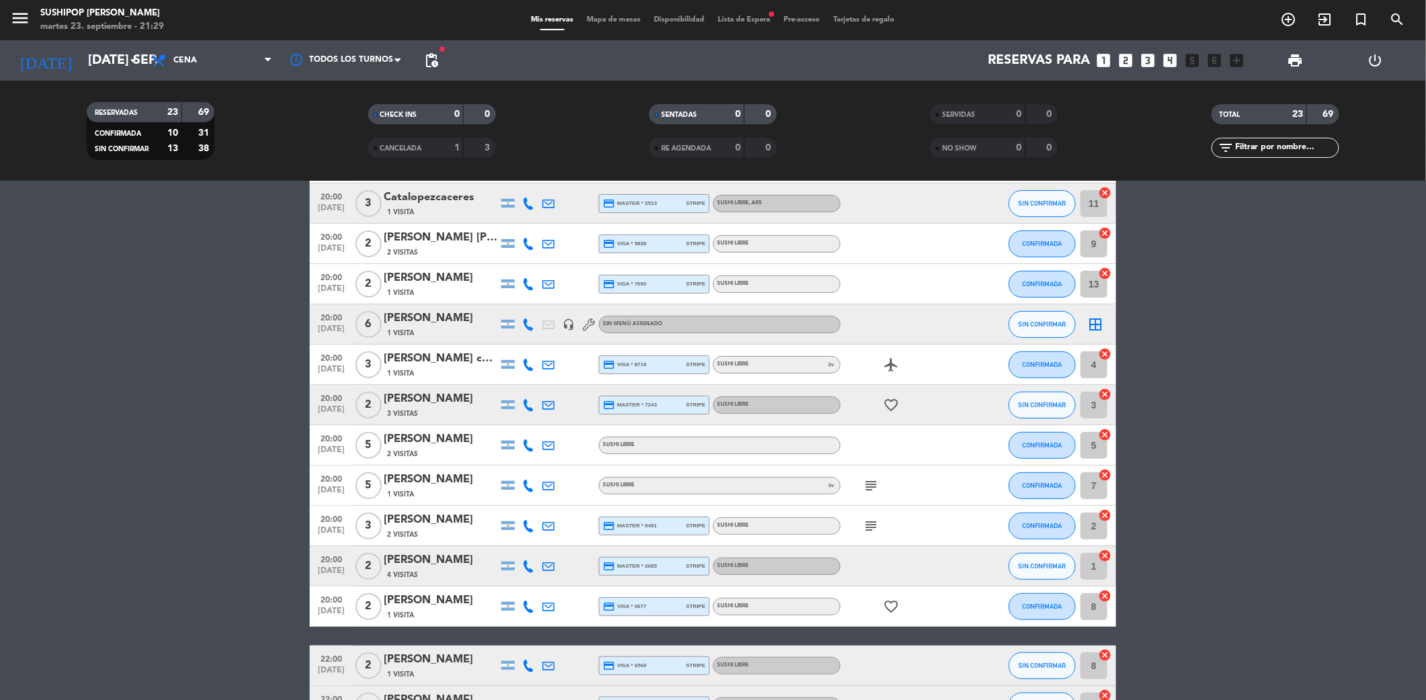
scroll to position [17, 0]
